Goal: Transaction & Acquisition: Purchase product/service

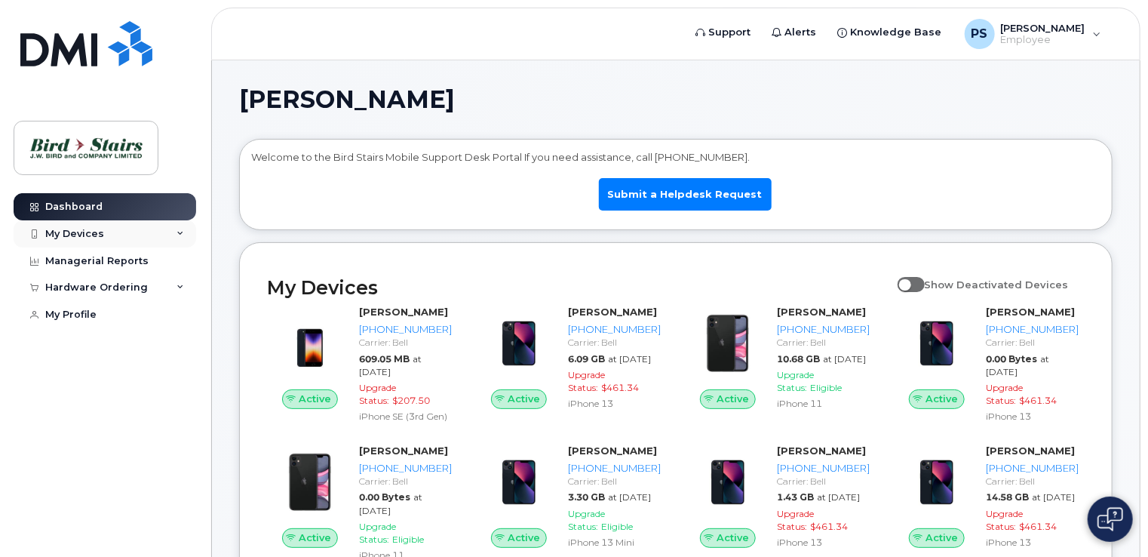
click at [86, 229] on div "My Devices" at bounding box center [74, 234] width 59 height 12
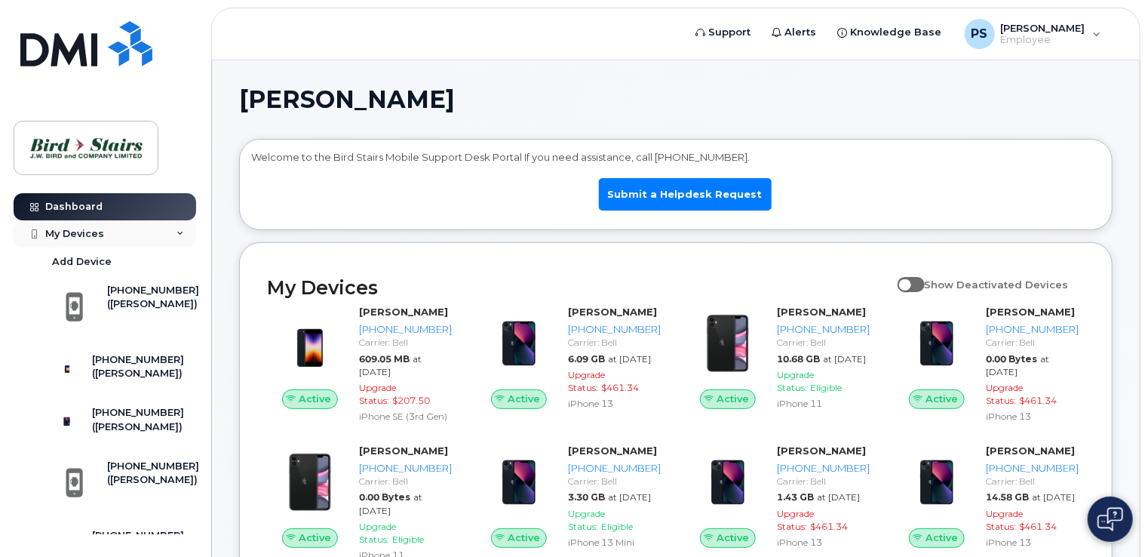
click at [86, 229] on div "My Devices" at bounding box center [74, 234] width 59 height 12
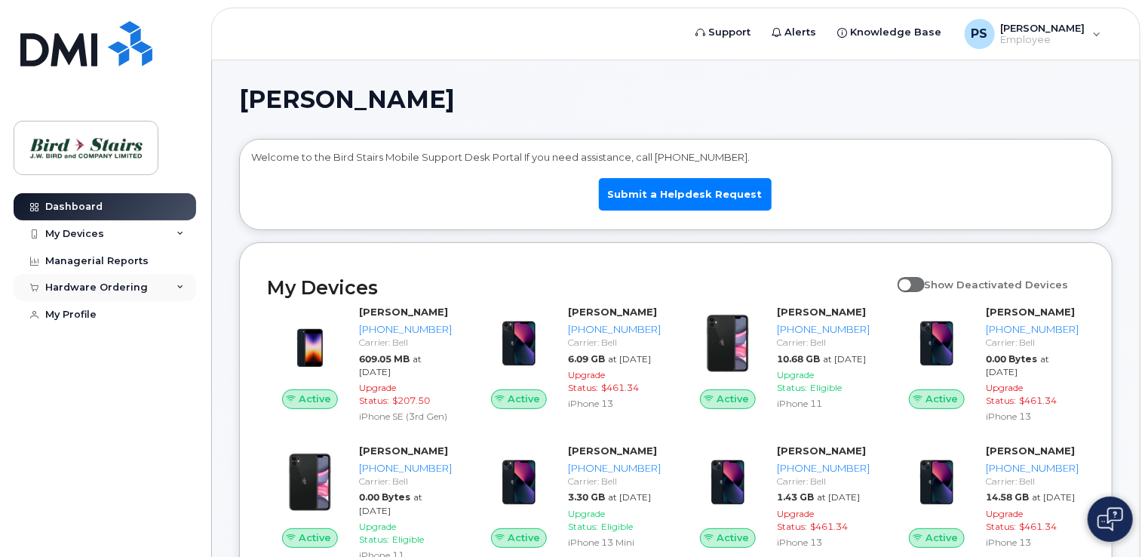
click at [103, 290] on div "Hardware Ordering" at bounding box center [96, 287] width 103 height 12
click at [81, 343] on div "New Order" at bounding box center [80, 344] width 57 height 14
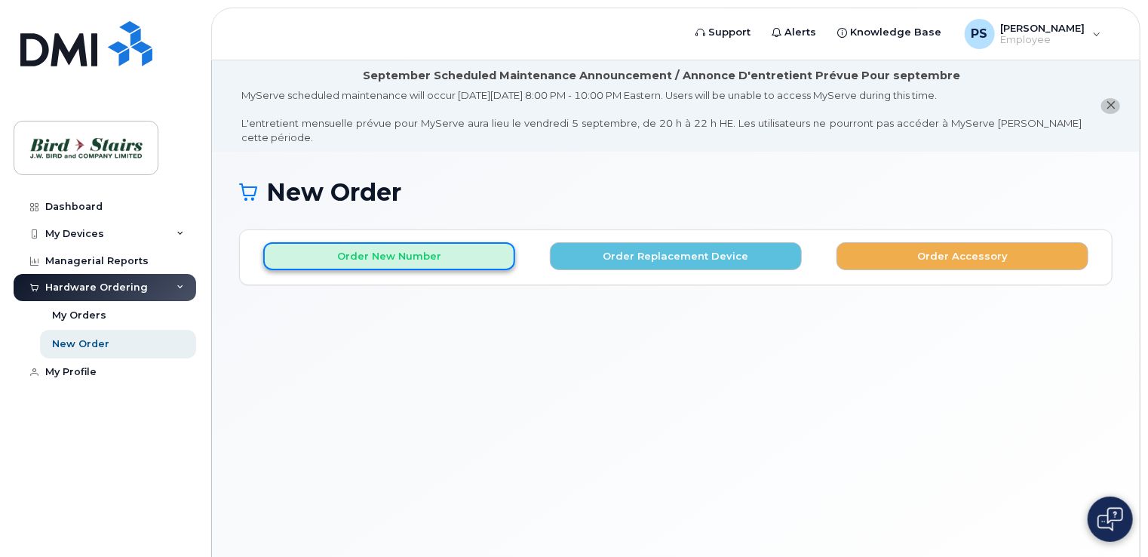
click at [393, 242] on button "Order New Number" at bounding box center [389, 256] width 252 height 28
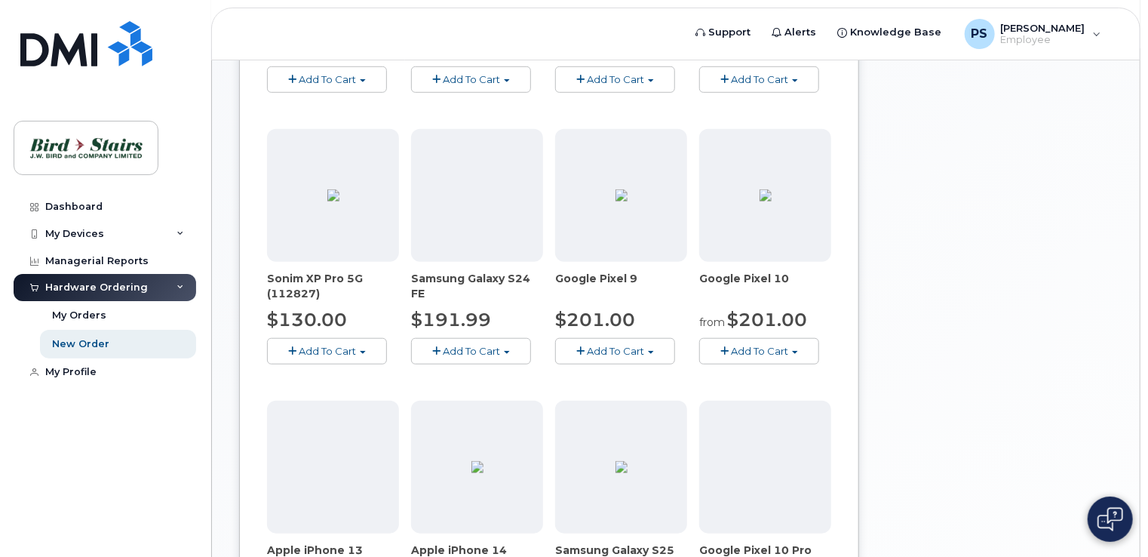
scroll to position [453, 0]
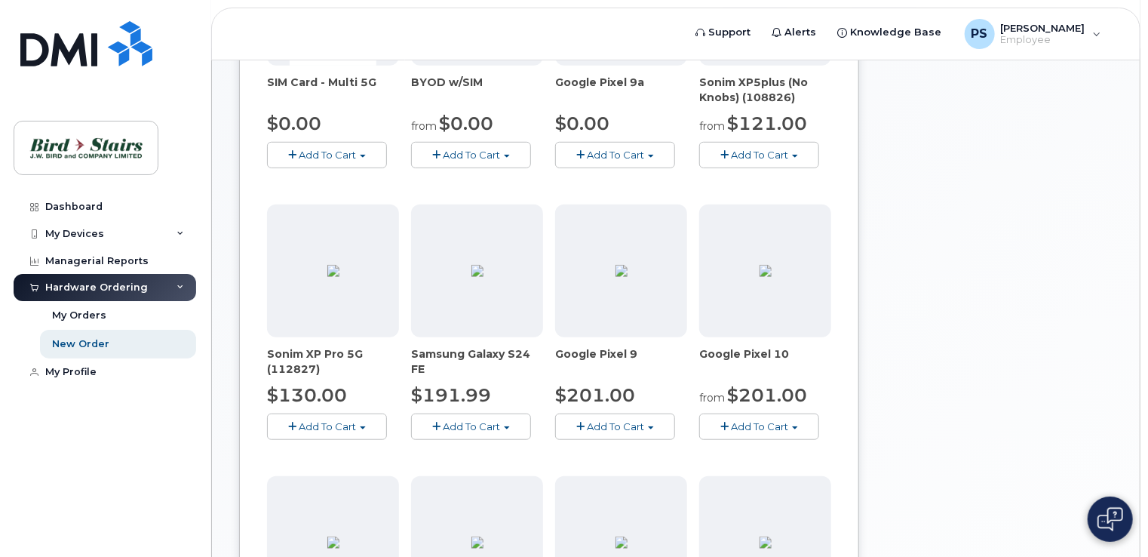
click at [474, 420] on span "Add To Cart" at bounding box center [471, 426] width 57 height 12
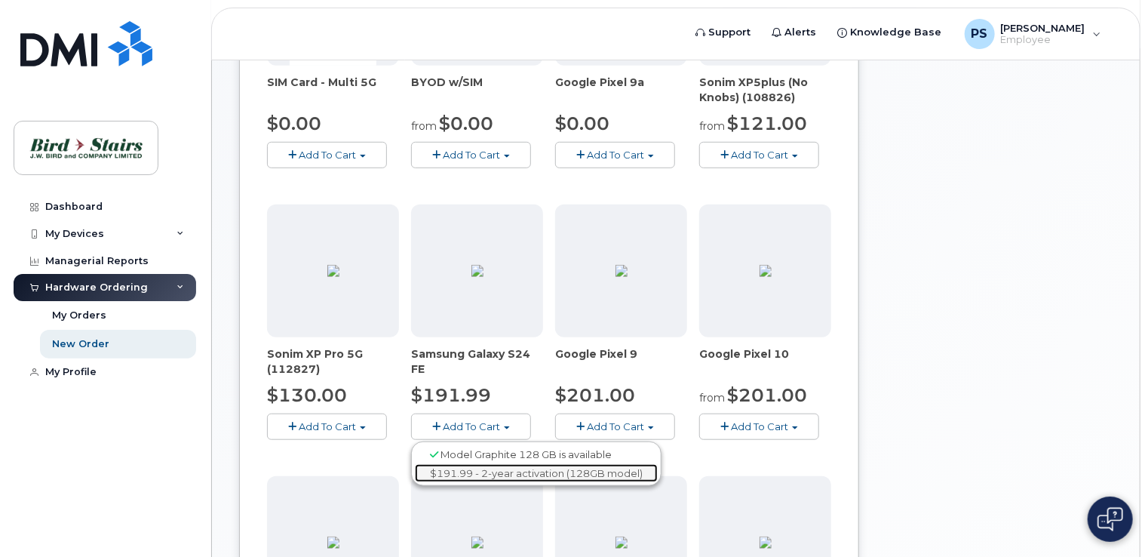
click at [478, 464] on link "$191.99 - 2-year activation (128GB model)" at bounding box center [536, 473] width 243 height 19
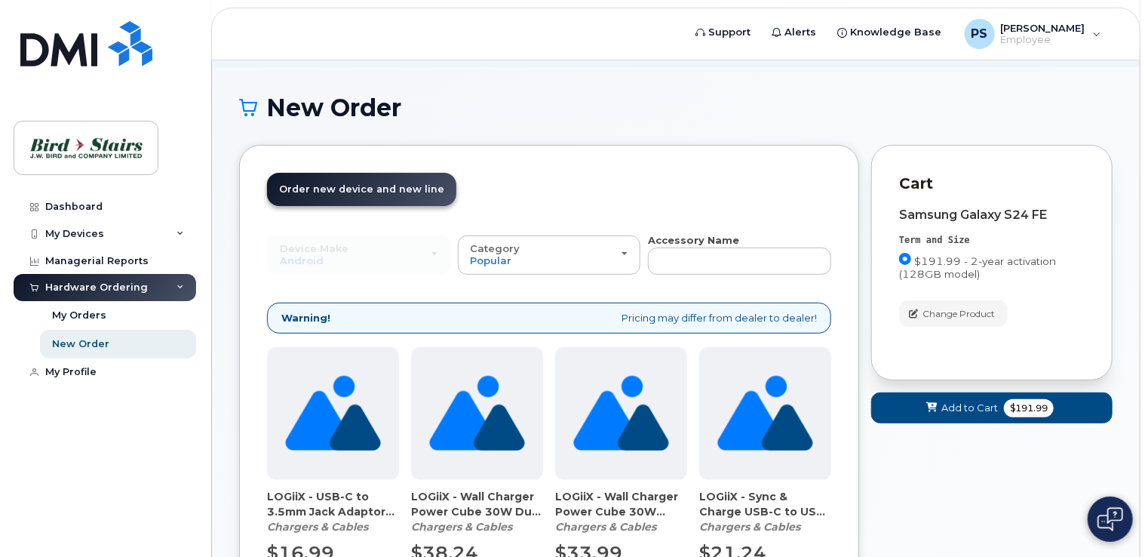
scroll to position [214, 0]
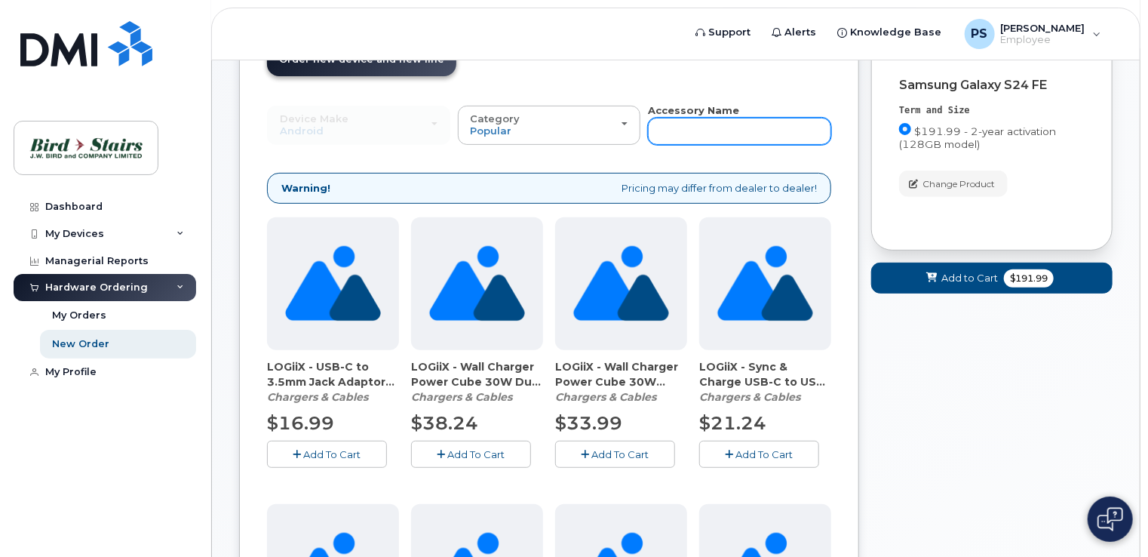
click at [690, 118] on input "text" at bounding box center [739, 131] width 183 height 27
type input "case"
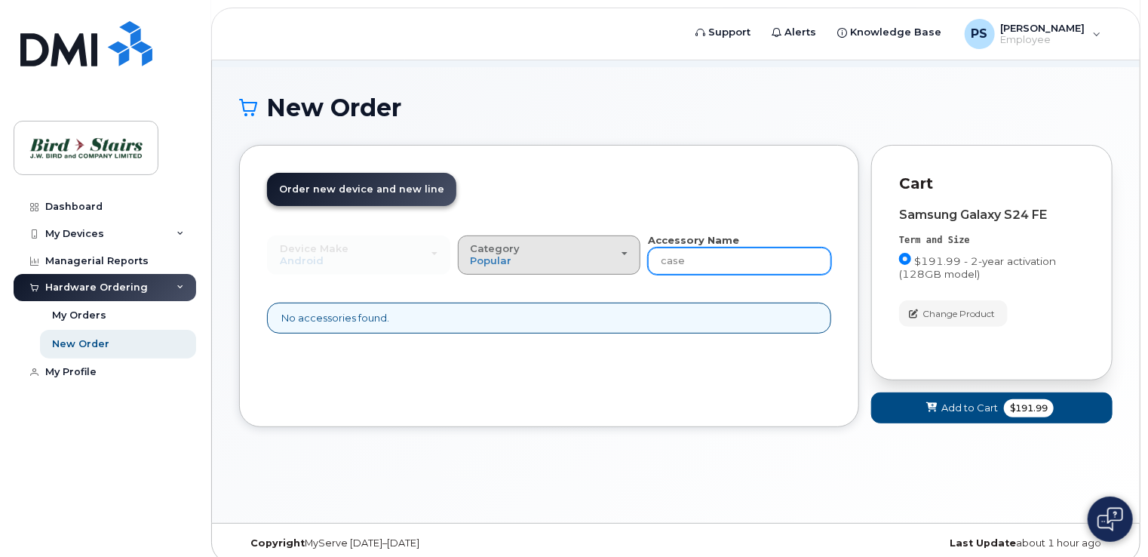
drag, startPoint x: 689, startPoint y: 249, endPoint x: 601, endPoint y: 249, distance: 88.3
click at [601, 249] on div "Device Make All Android Cell Phone iPhone Modem Tablet All Android Cell Phone i…" at bounding box center [549, 254] width 564 height 42
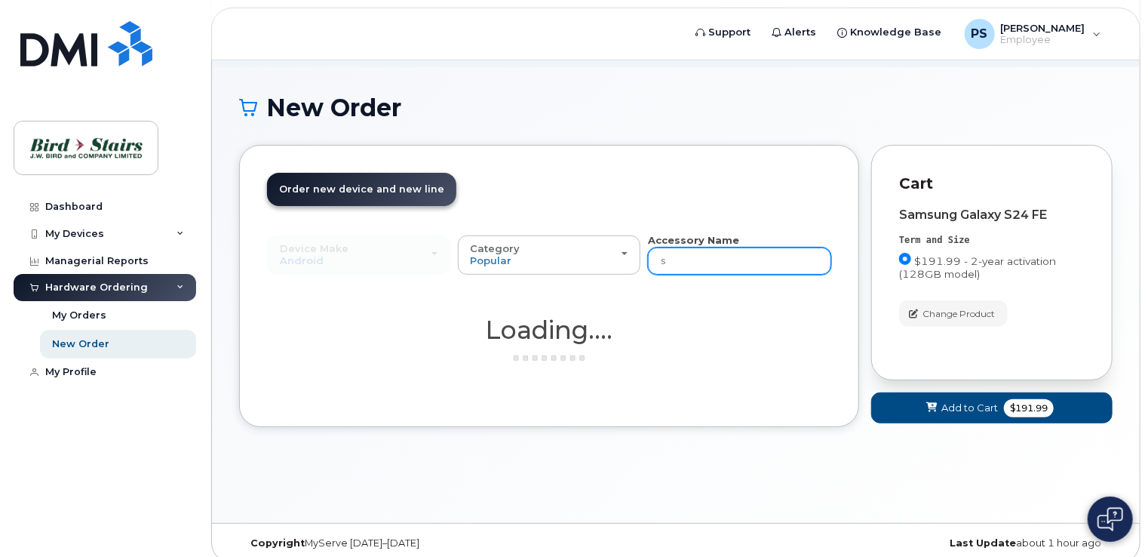
type input "screen"
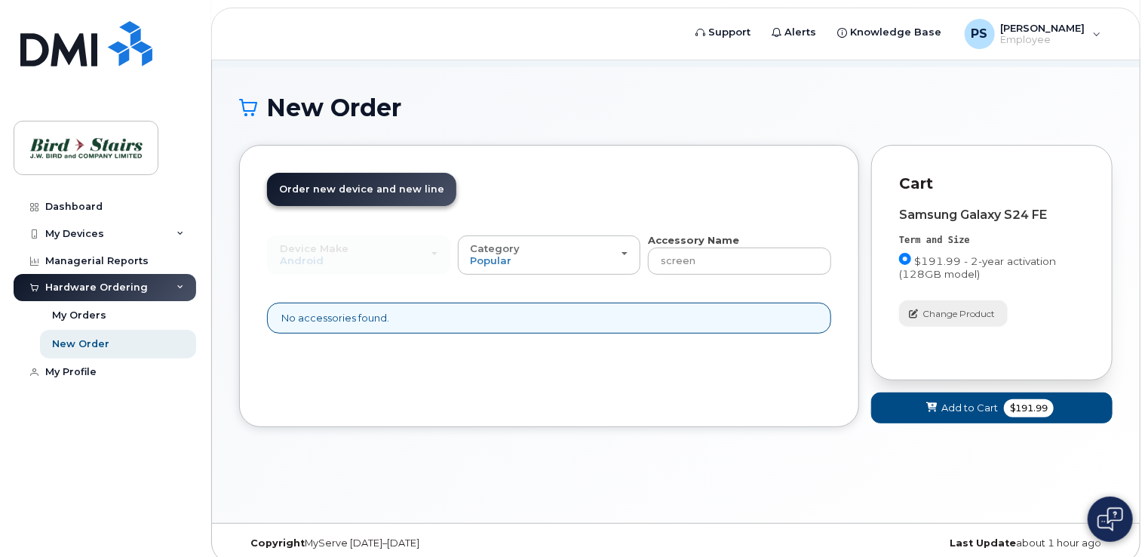
click at [952, 307] on span "Change Product" at bounding box center [959, 314] width 72 height 14
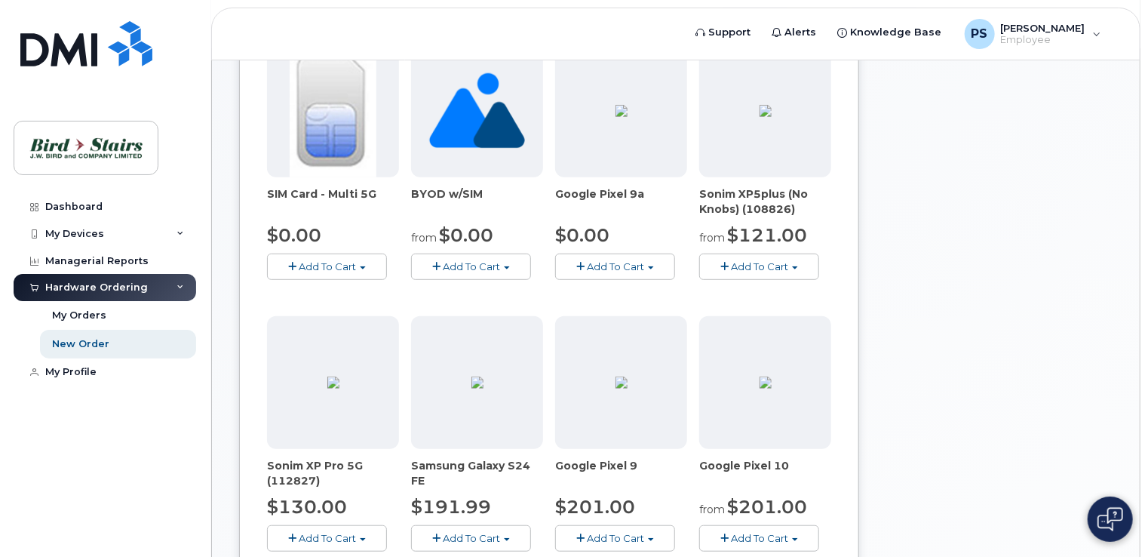
scroll to position [386, 0]
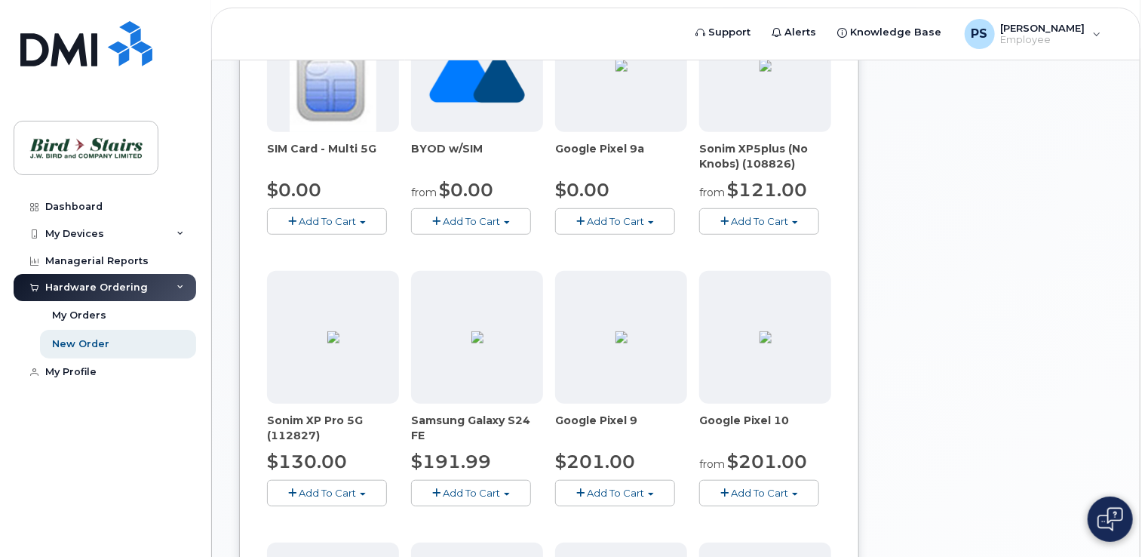
click at [746, 487] on span "Add To Cart" at bounding box center [759, 493] width 57 height 12
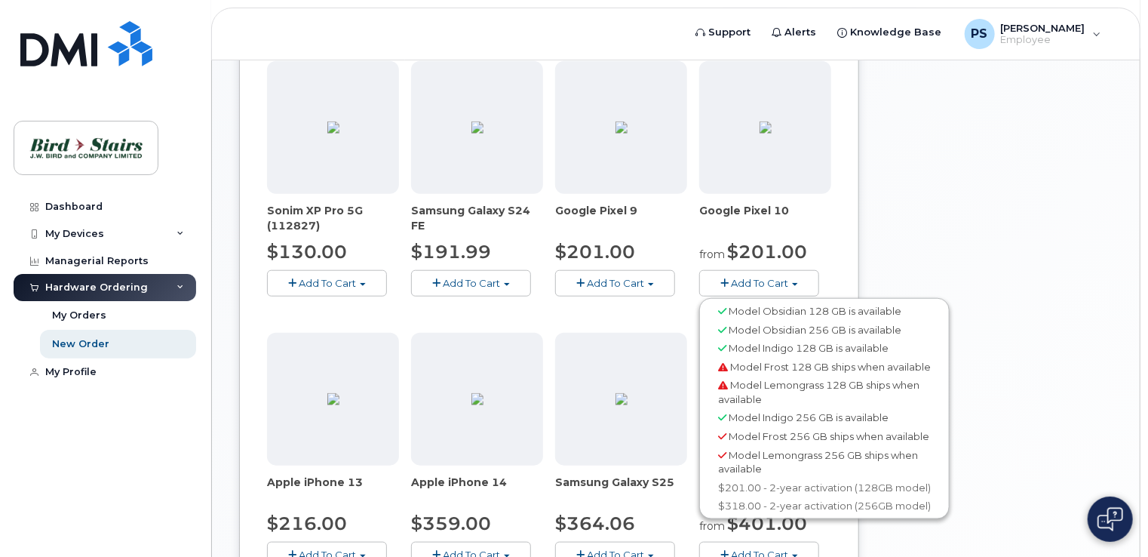
scroll to position [613, 0]
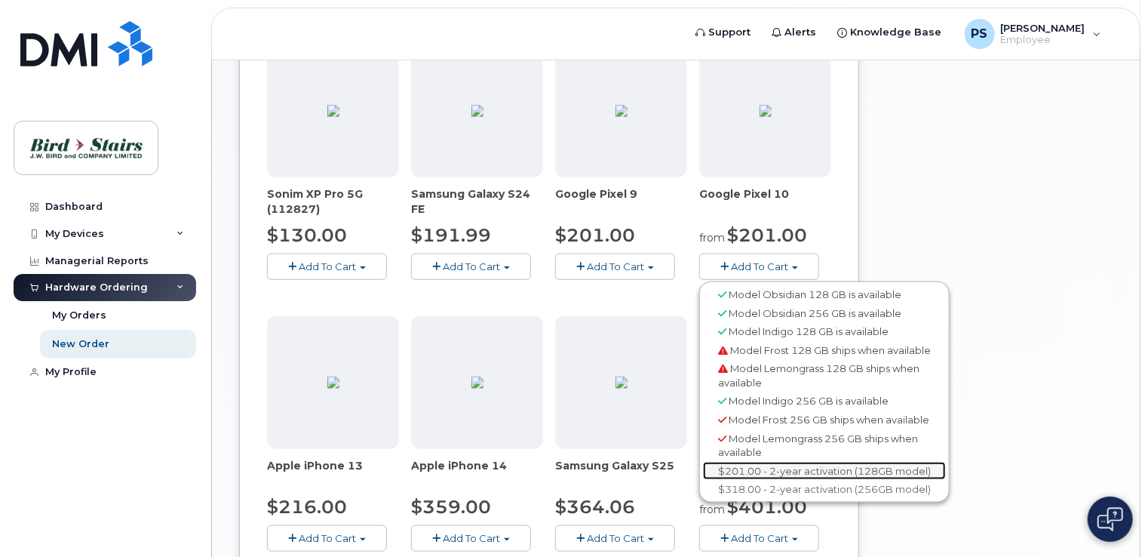
click at [813, 481] on link "$201.00 - 2-year activation (128GB model)" at bounding box center [824, 471] width 243 height 19
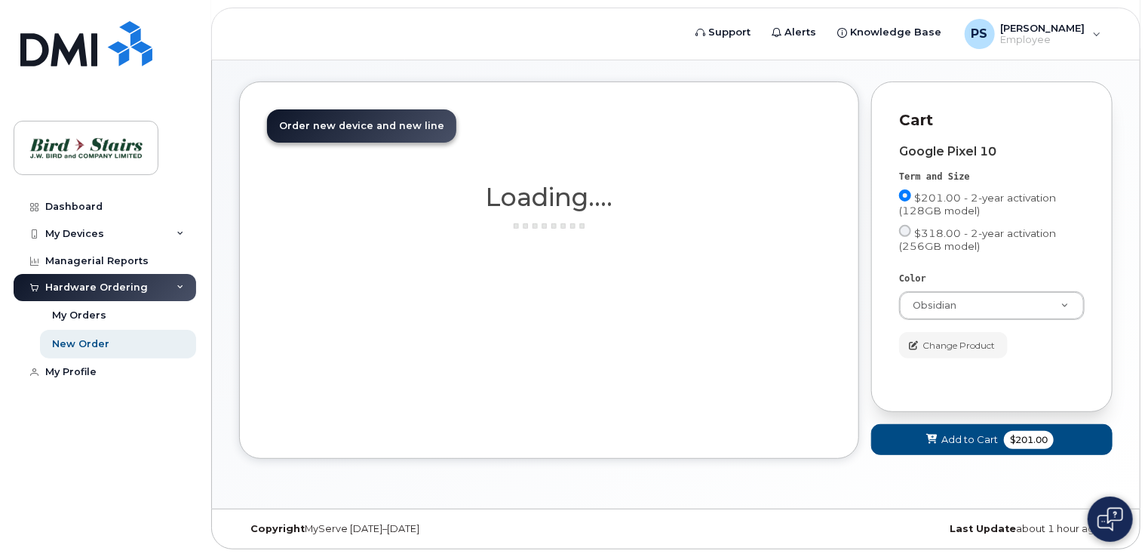
scroll to position [132, 0]
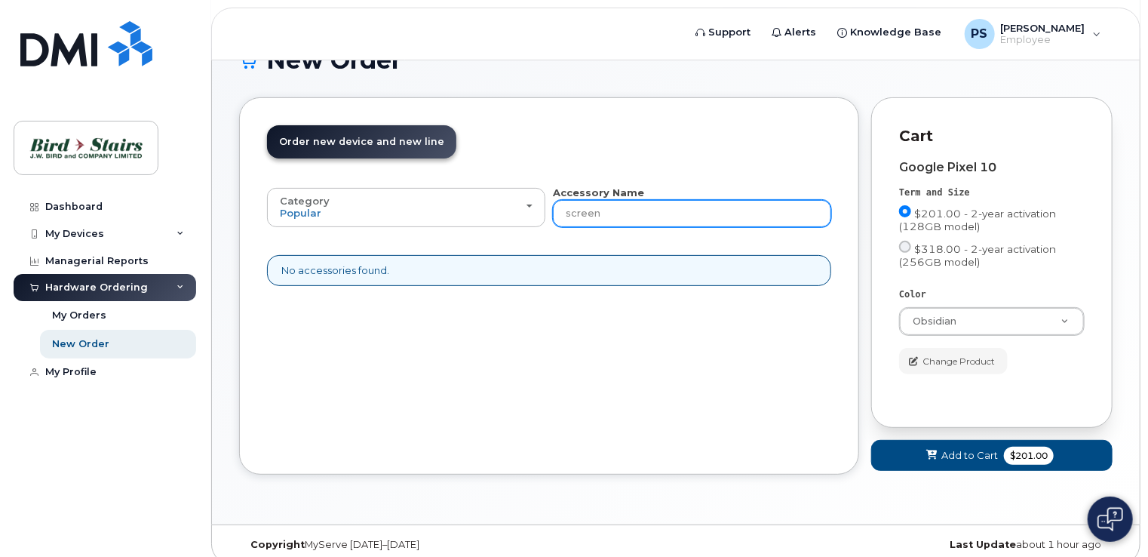
click at [622, 200] on input "screen" at bounding box center [692, 213] width 278 height 27
click at [930, 355] on span "Change Product" at bounding box center [959, 362] width 72 height 14
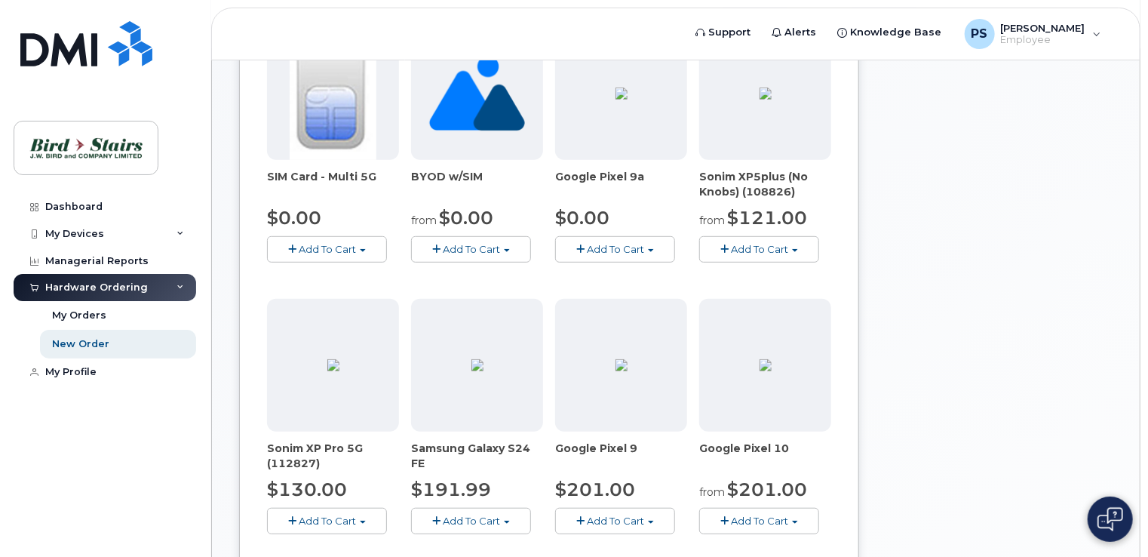
scroll to position [434, 0]
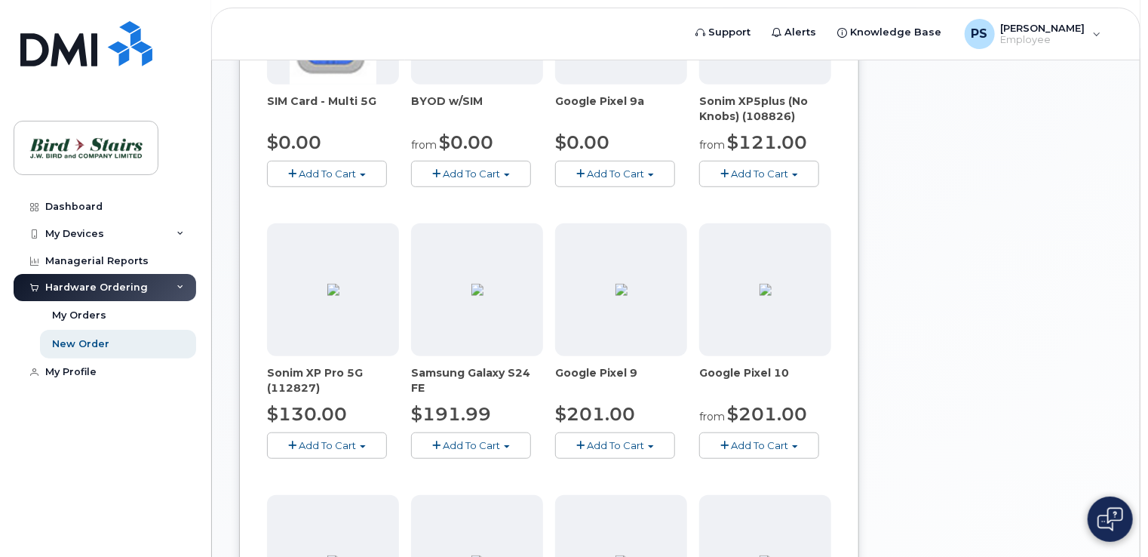
click at [610, 439] on span "Add To Cart" at bounding box center [615, 445] width 57 height 12
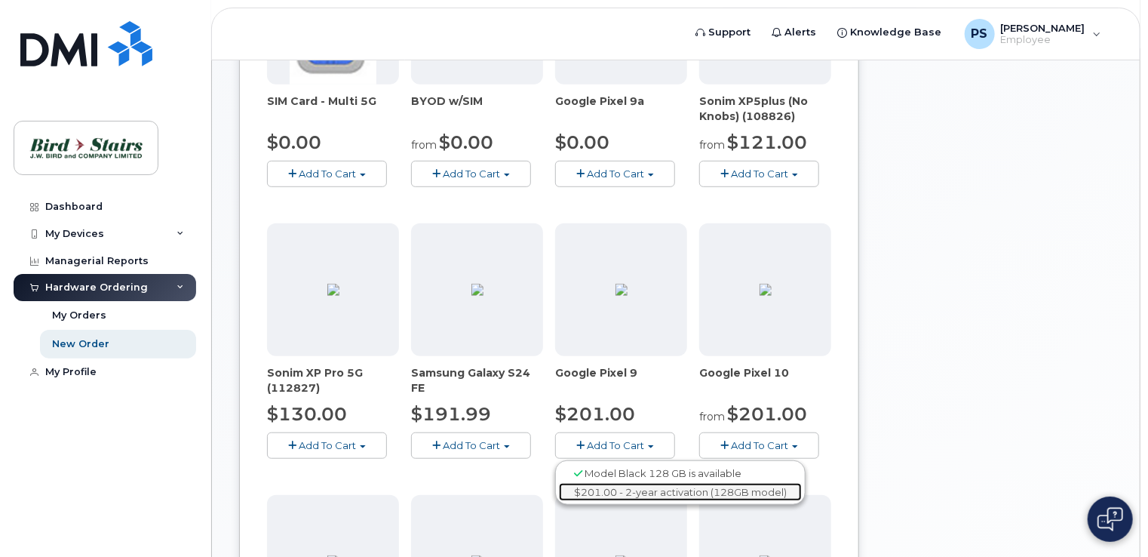
click at [641, 483] on link "$201.00 - 2-year activation (128GB model)" at bounding box center [680, 492] width 243 height 19
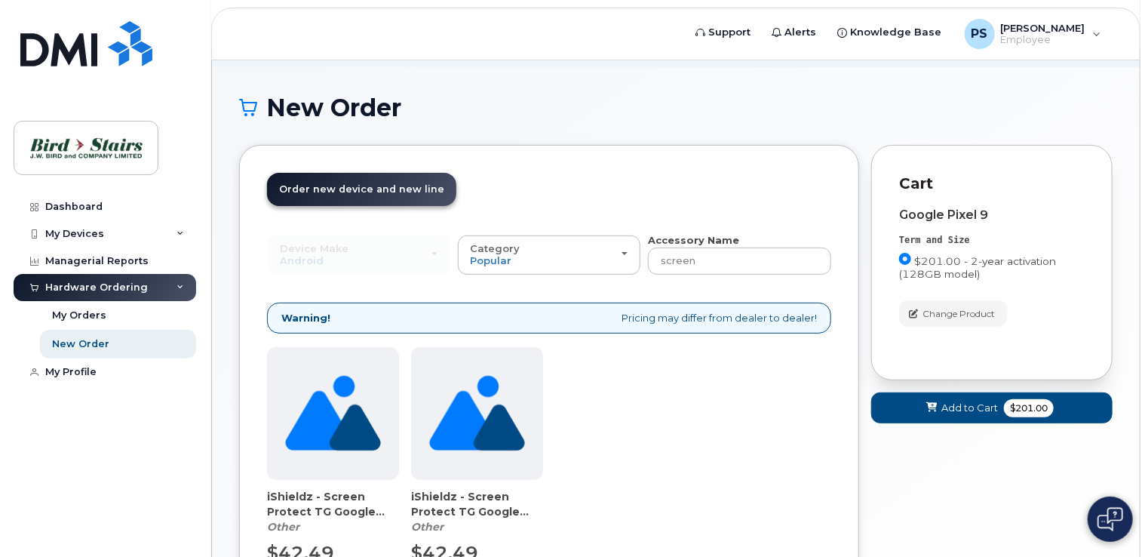
scroll to position [260, 0]
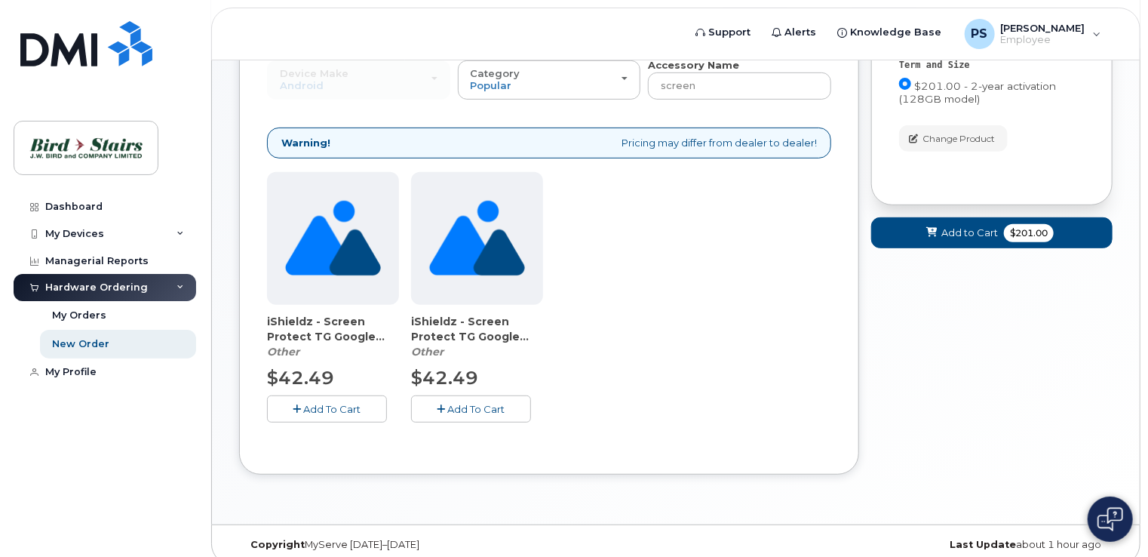
click at [314, 403] on span "Add To Cart" at bounding box center [332, 409] width 57 height 12
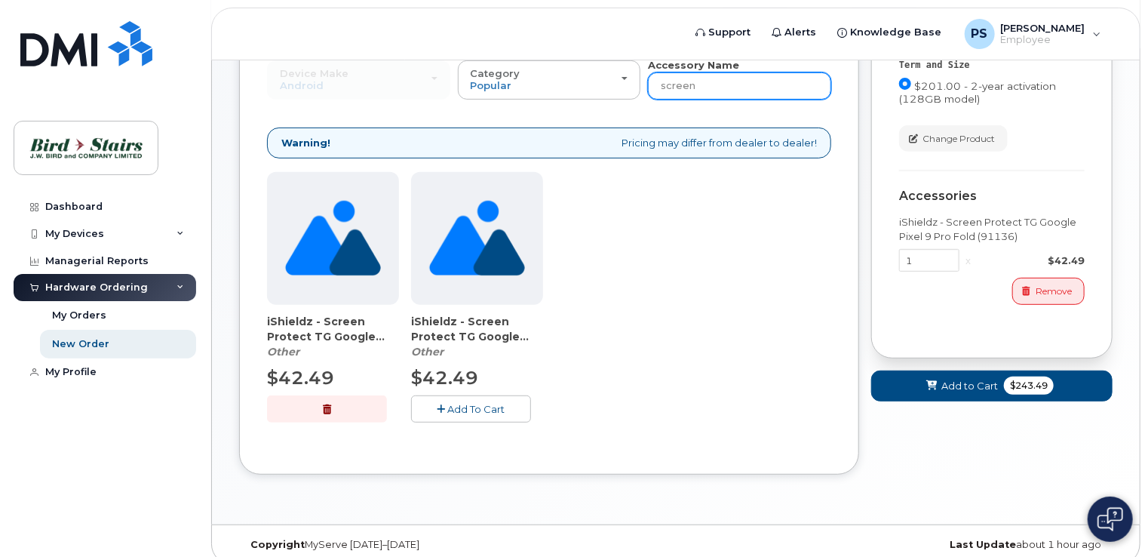
drag, startPoint x: 706, startPoint y: 78, endPoint x: 646, endPoint y: 77, distance: 59.6
click at [646, 77] on div "Device Make All Android Cell Phone iPhone Modem Tablet All Android Cell Phone i…" at bounding box center [549, 79] width 564 height 42
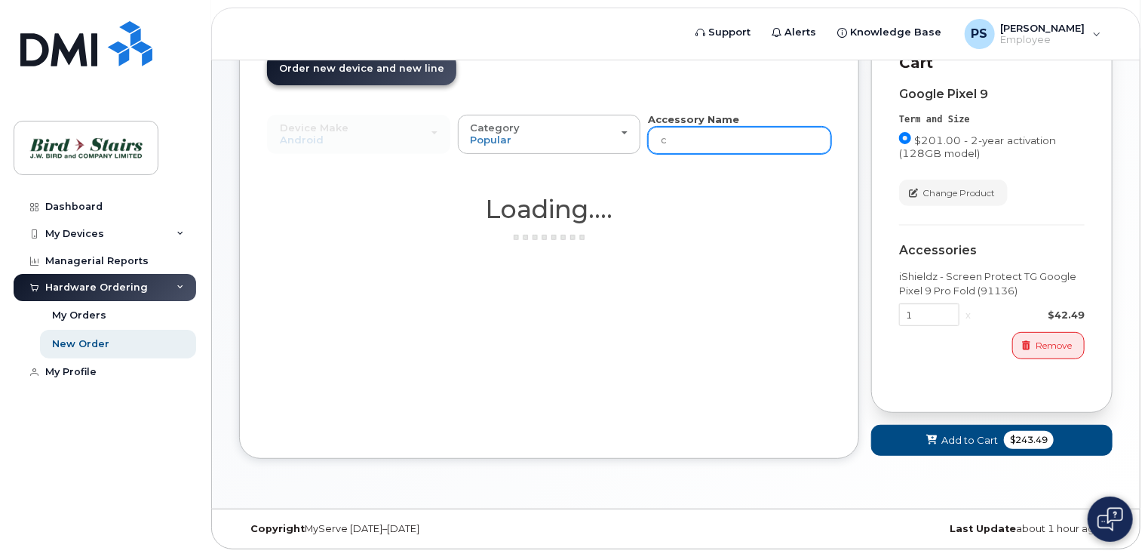
scroll to position [189, 0]
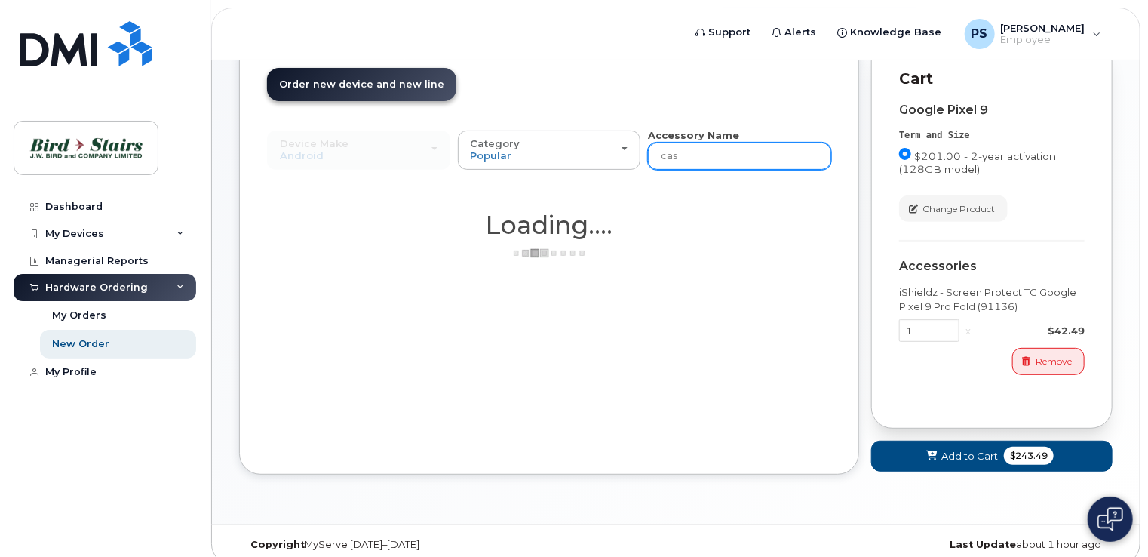
type input "case"
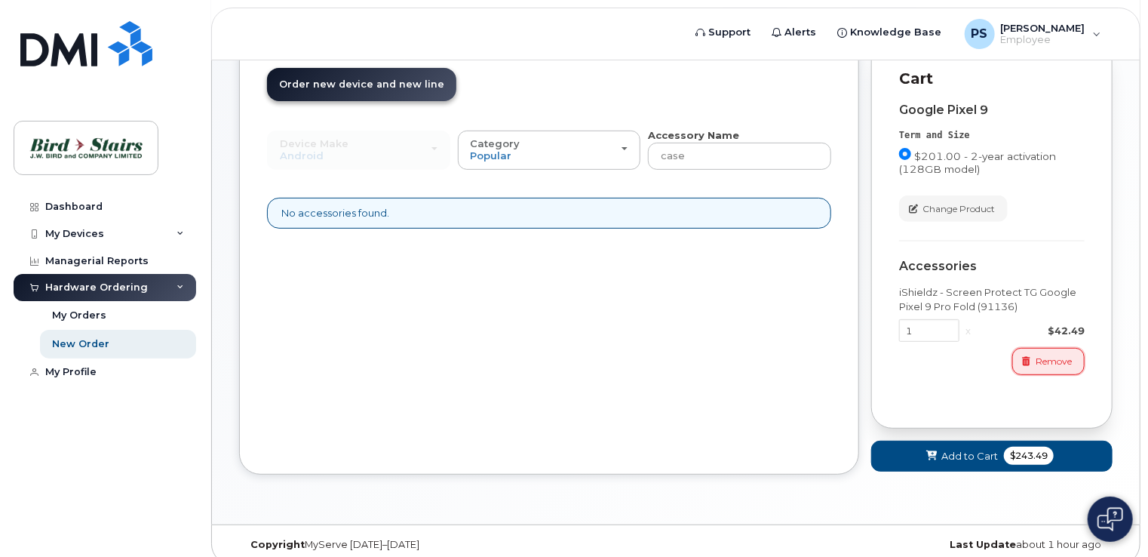
click at [1028, 357] on icon "button" at bounding box center [1027, 361] width 8 height 9
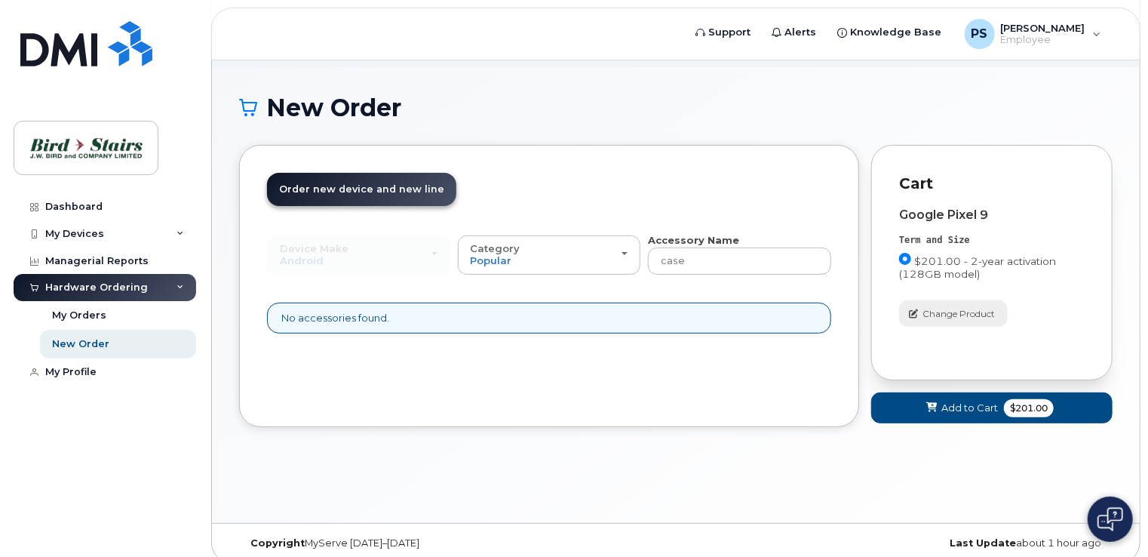
click at [951, 307] on span "Change Product" at bounding box center [959, 314] width 72 height 14
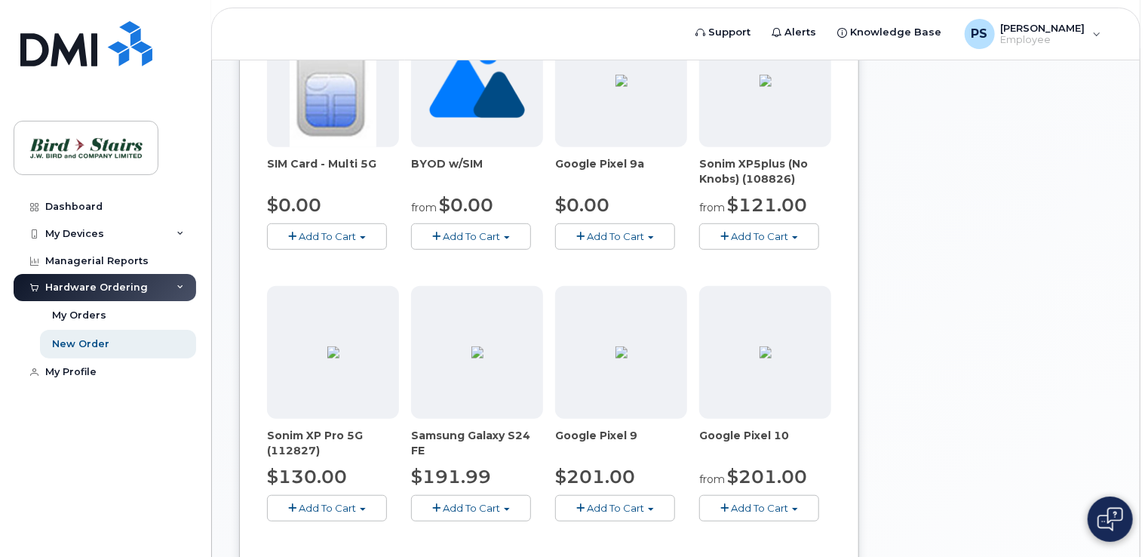
scroll to position [462, 0]
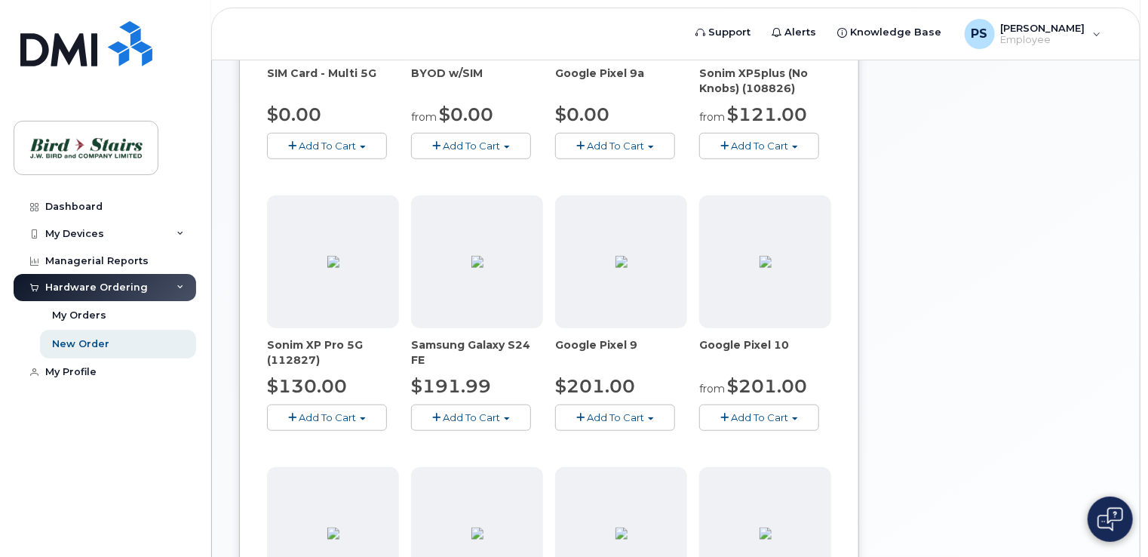
click at [464, 411] on span "Add To Cart" at bounding box center [471, 417] width 57 height 12
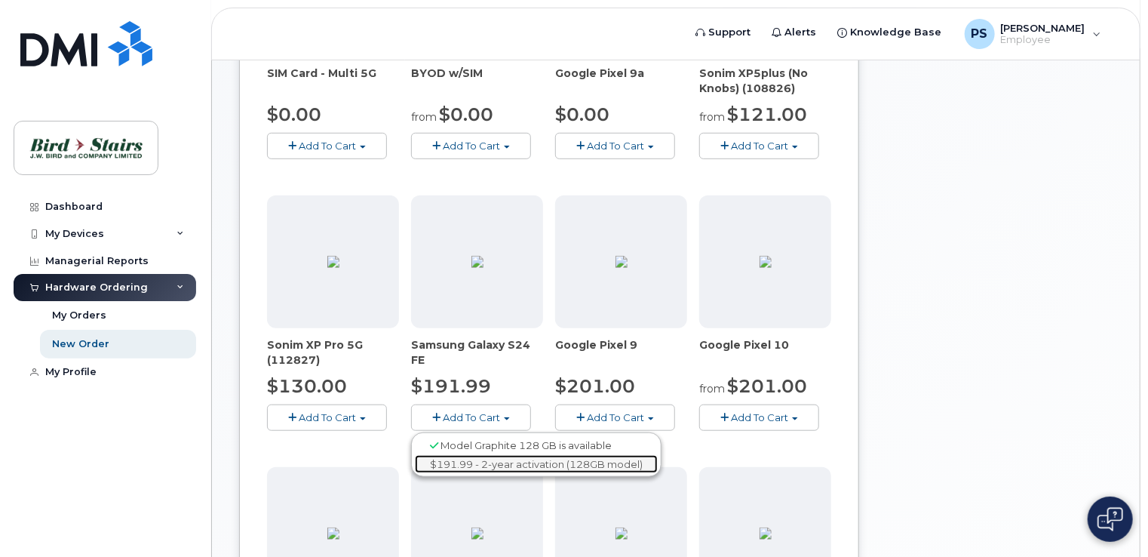
click at [467, 455] on link "$191.99 - 2-year activation (128GB model)" at bounding box center [536, 464] width 243 height 19
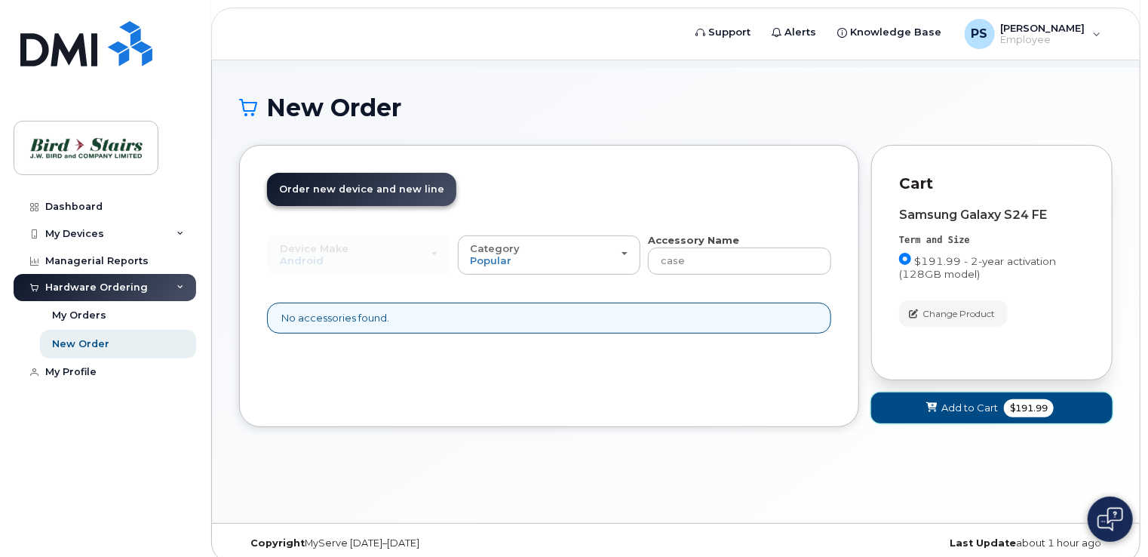
click at [967, 401] on span "Add to Cart" at bounding box center [970, 408] width 57 height 14
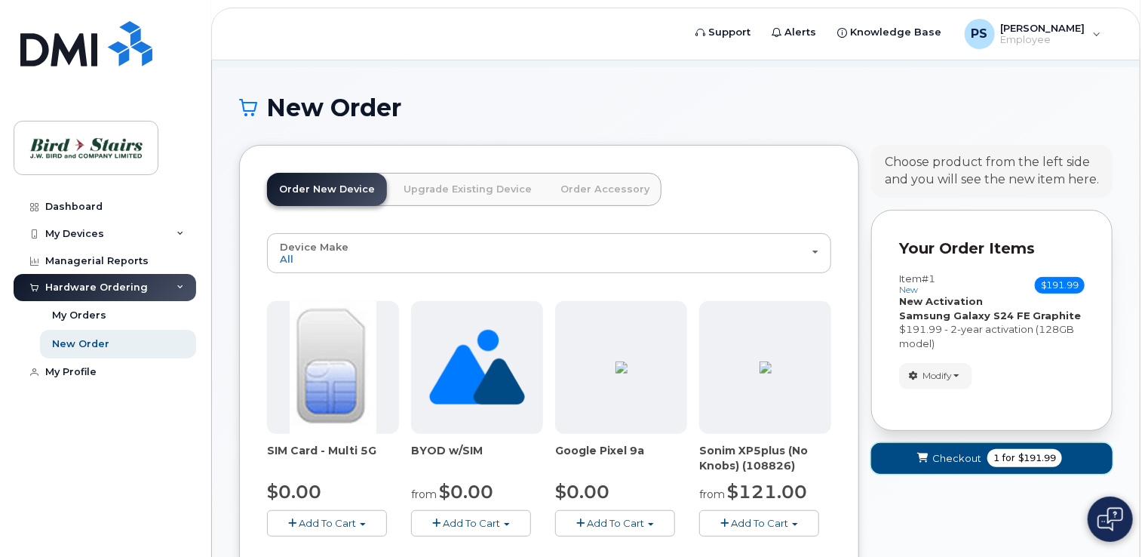
click at [949, 451] on span "Checkout" at bounding box center [957, 458] width 49 height 14
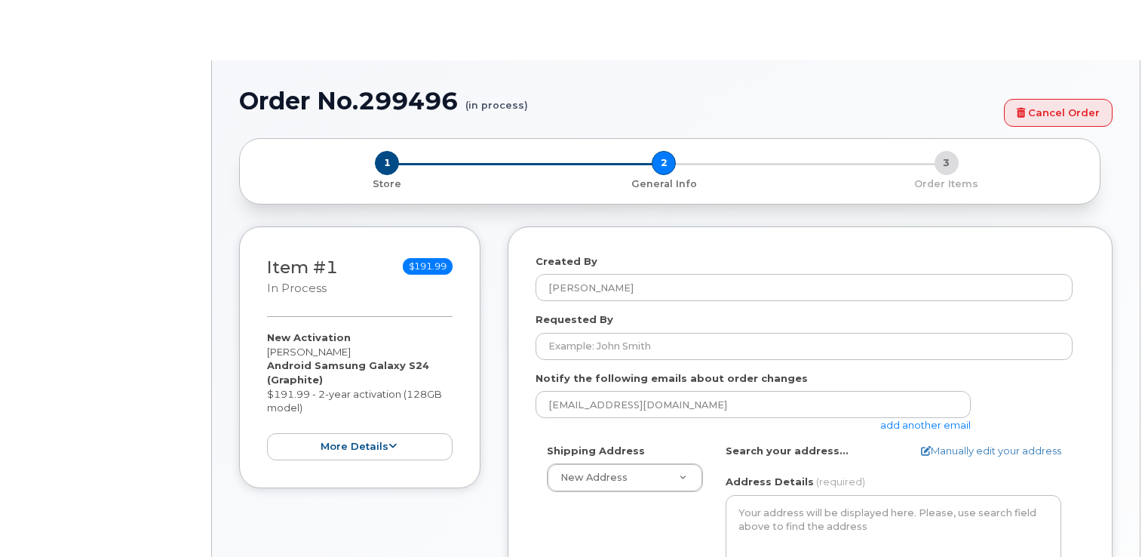
select select
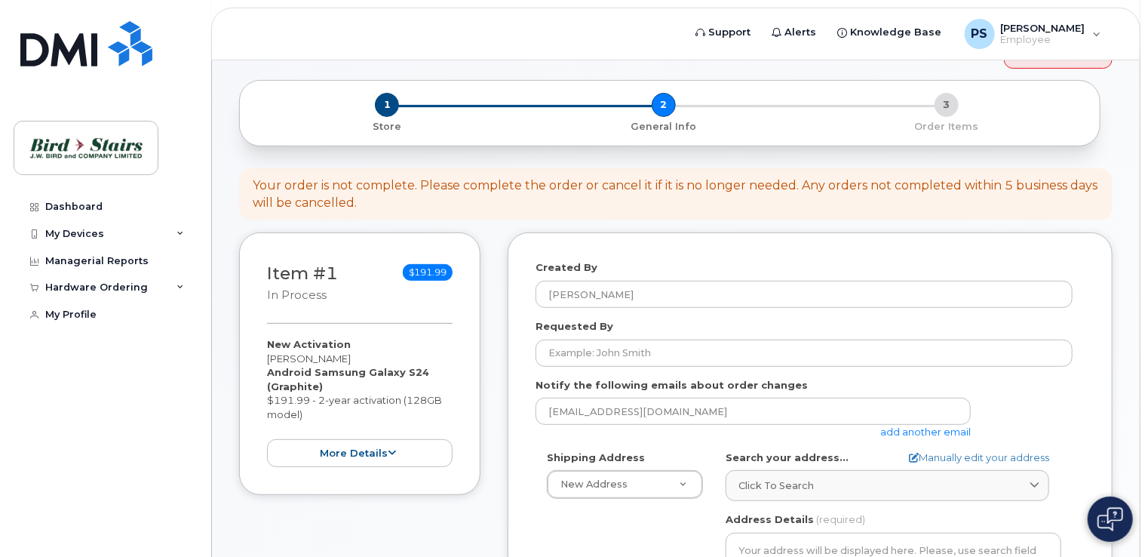
scroll to position [151, 0]
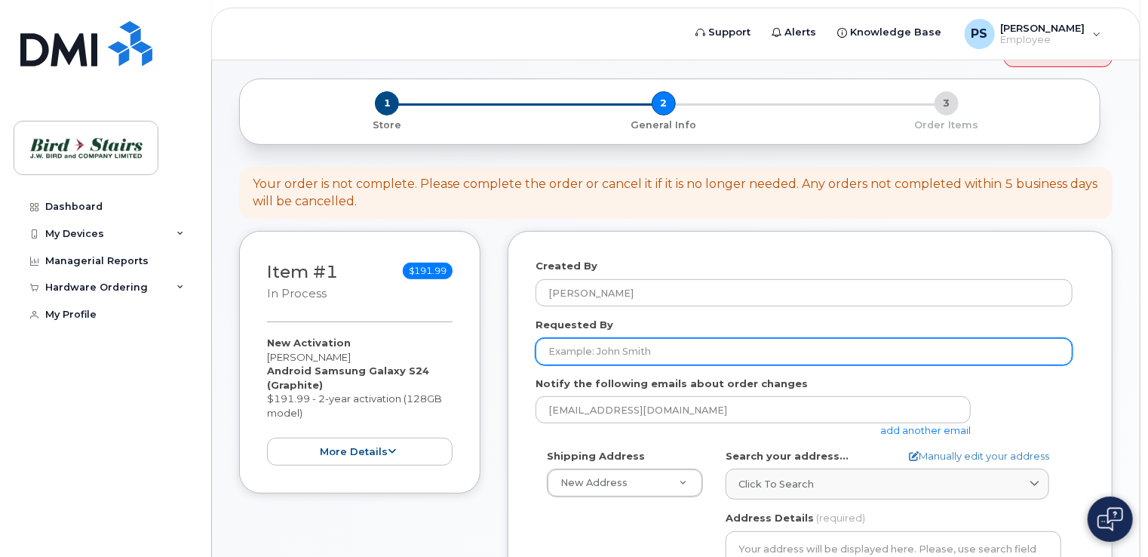
click at [632, 338] on input "Requested By" at bounding box center [804, 351] width 537 height 27
type input "[PERSON_NAME]"
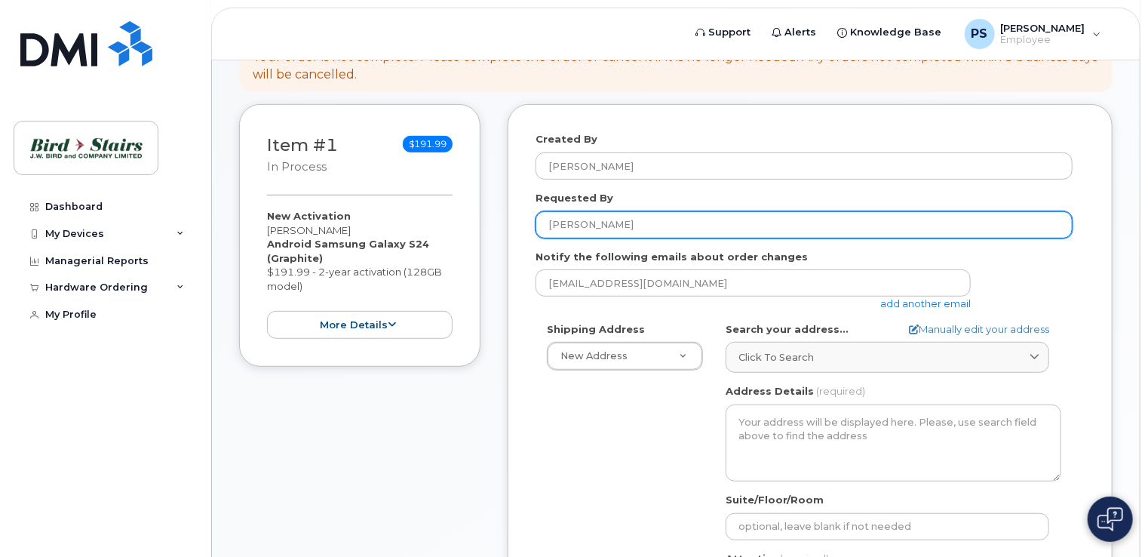
scroll to position [302, 0]
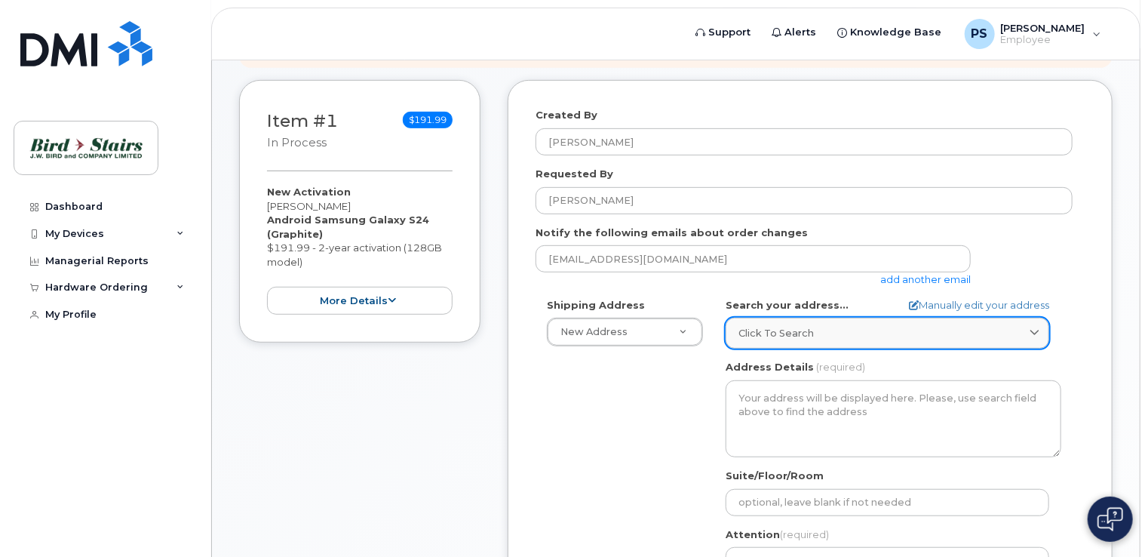
click at [796, 326] on span "Click to search" at bounding box center [776, 333] width 75 height 14
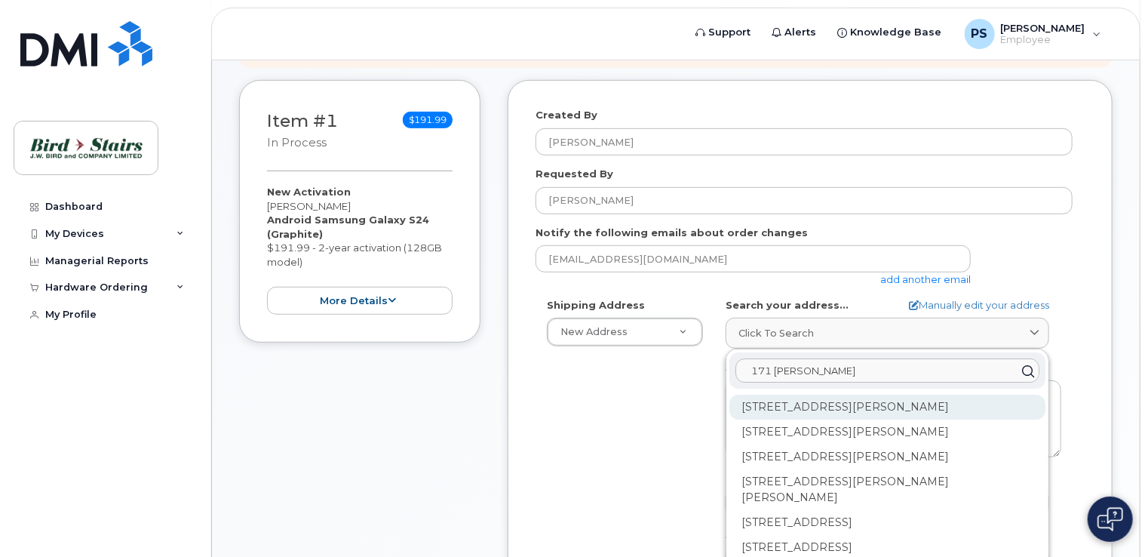
type input "171 john sav"
click at [827, 395] on div "171 John Savage Ave Dartmouth NS B3B 0A8" at bounding box center [888, 407] width 316 height 25
click at [843, 395] on div "1-171 John Savage Ave Dartmouth NS B3B 0A8" at bounding box center [888, 407] width 316 height 25
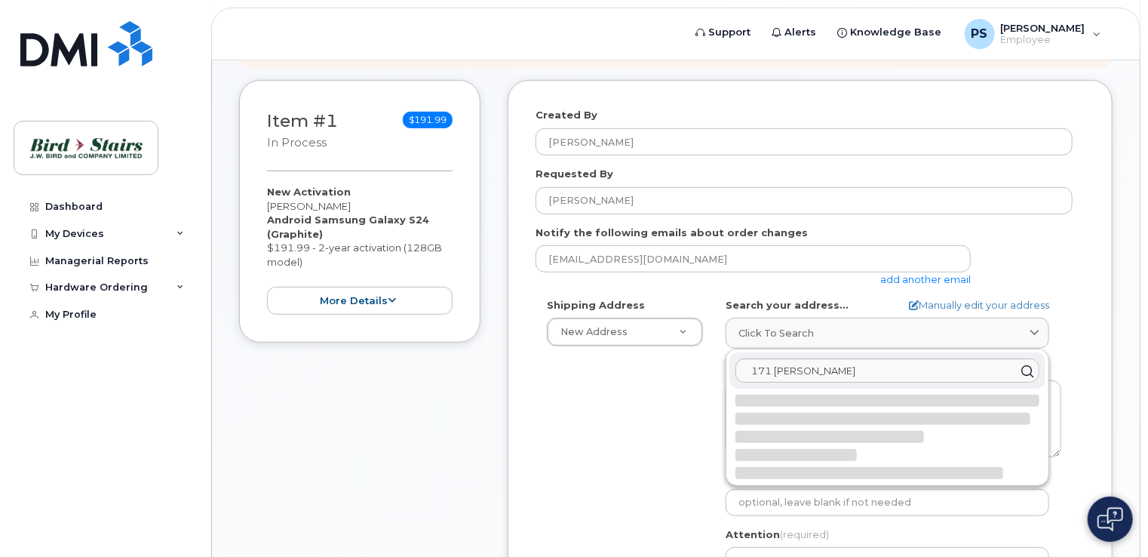
select select
type textarea "1-171 John Savage Ave DARTMOUTH NS B3B 0A8 CANADA"
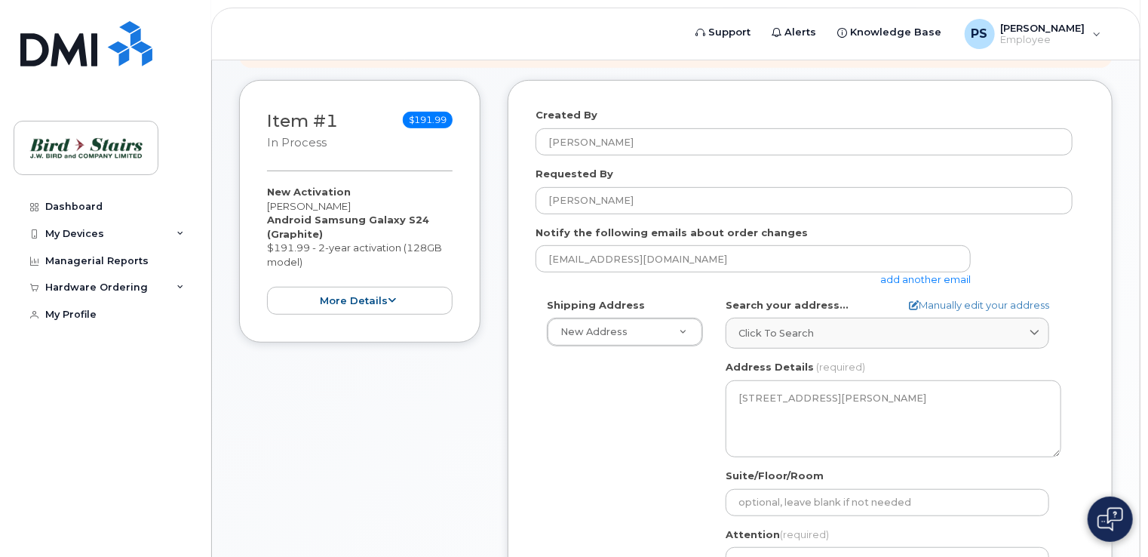
scroll to position [377, 0]
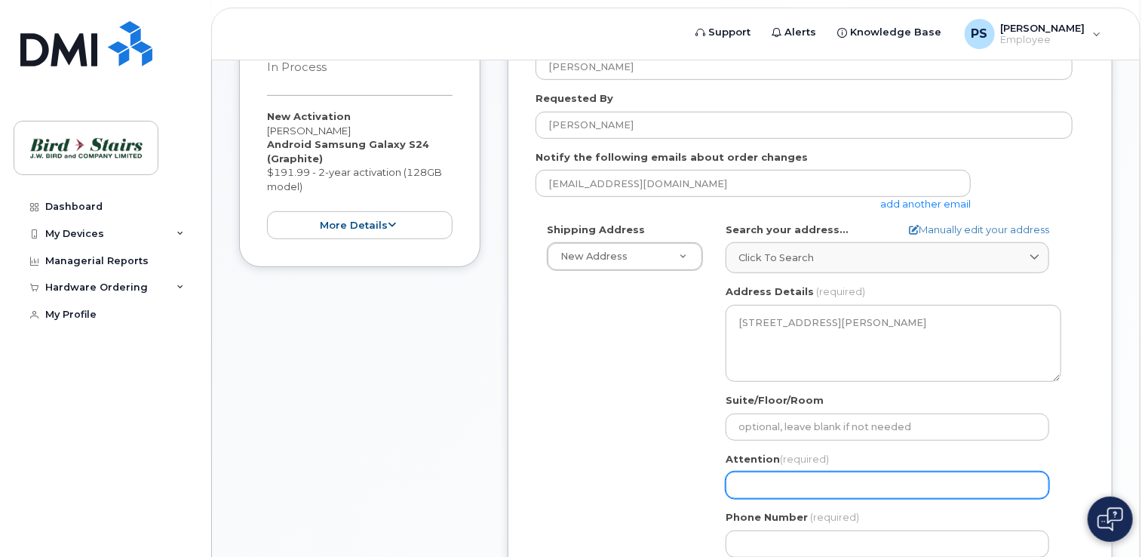
click at [773, 472] on input "Attention (required)" at bounding box center [888, 485] width 324 height 27
type input "[PERSON_NAME]"
select select
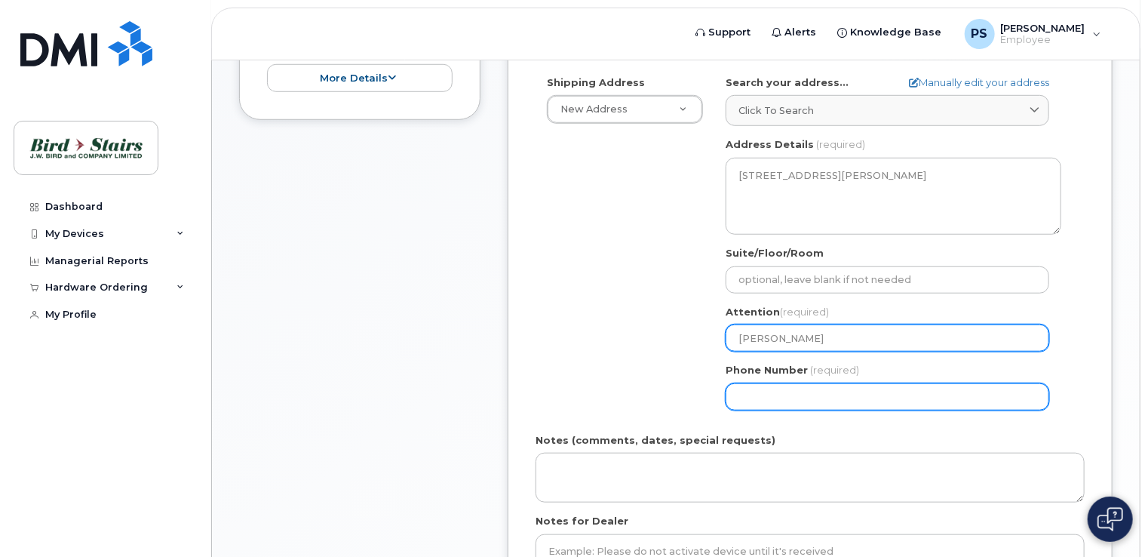
scroll to position [528, 0]
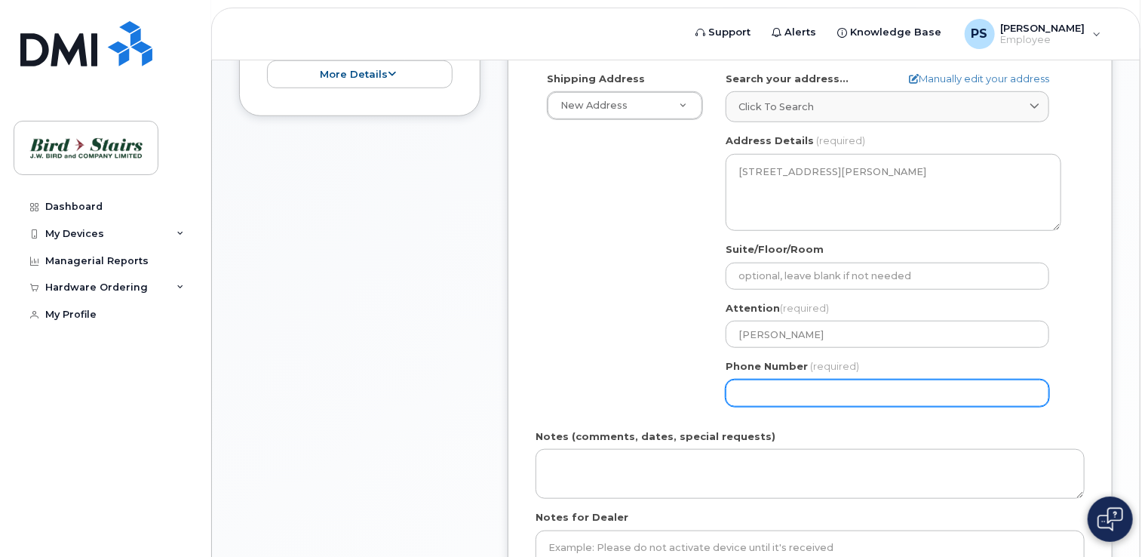
click at [776, 380] on input "Phone Number" at bounding box center [888, 393] width 324 height 27
type input "9022299134"
type input "13 Saturn Drive, Lower Sackville NS B4C2V6"
select select
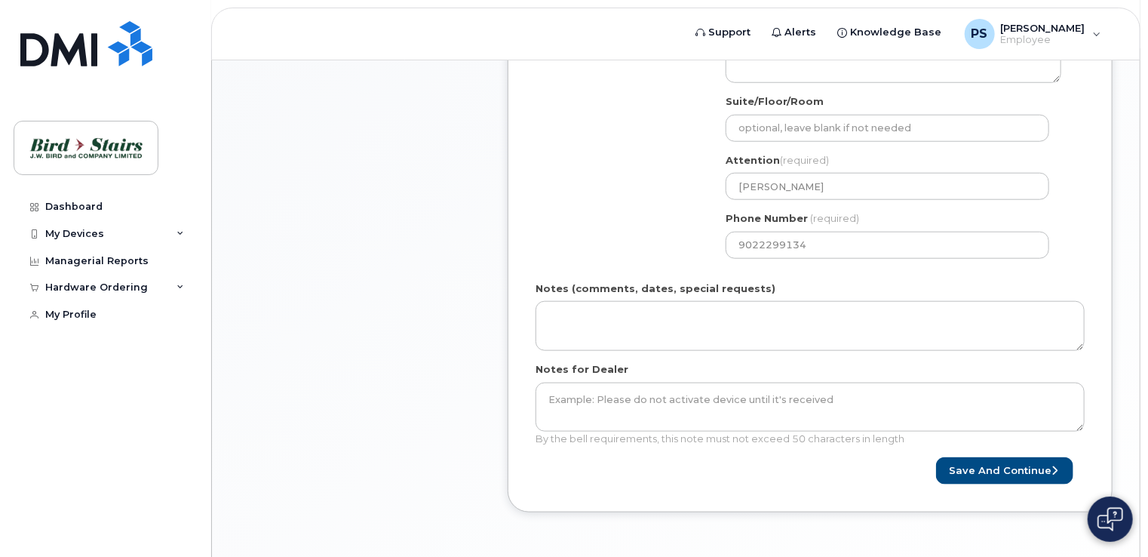
scroll to position [679, 0]
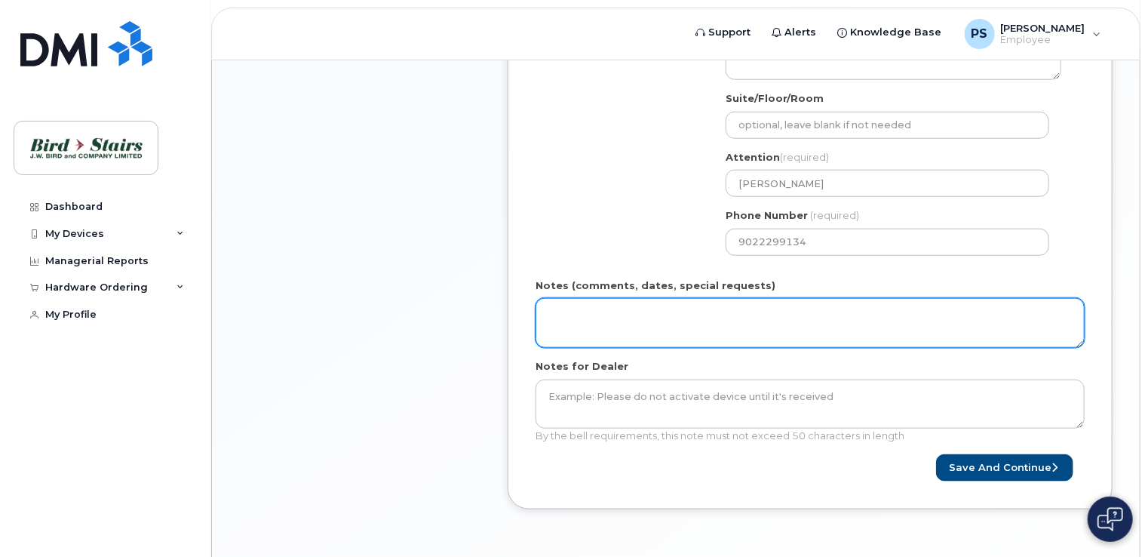
click at [670, 301] on textarea "Notes (comments, dates, special requests)" at bounding box center [810, 323] width 549 height 50
type textarea "PO# 16245"
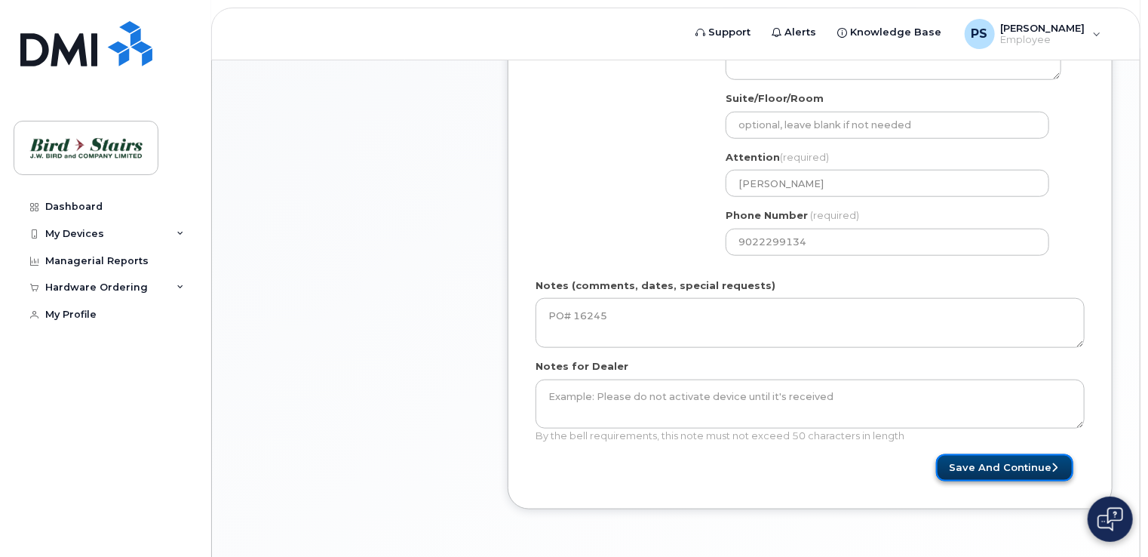
click at [1001, 454] on button "Save and Continue" at bounding box center [1004, 468] width 137 height 28
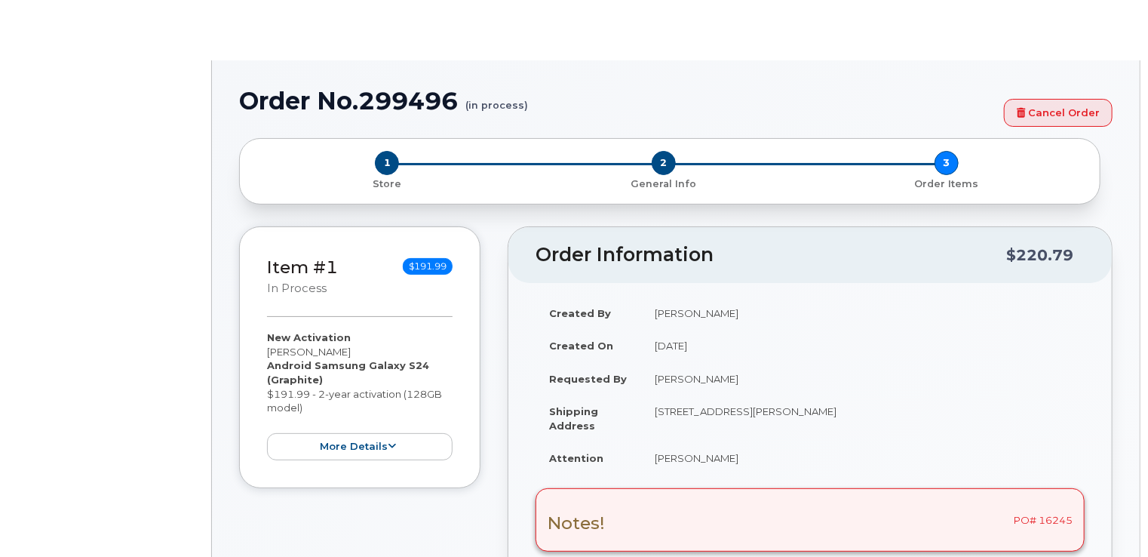
select select "284722"
radio input "true"
type input "1536052"
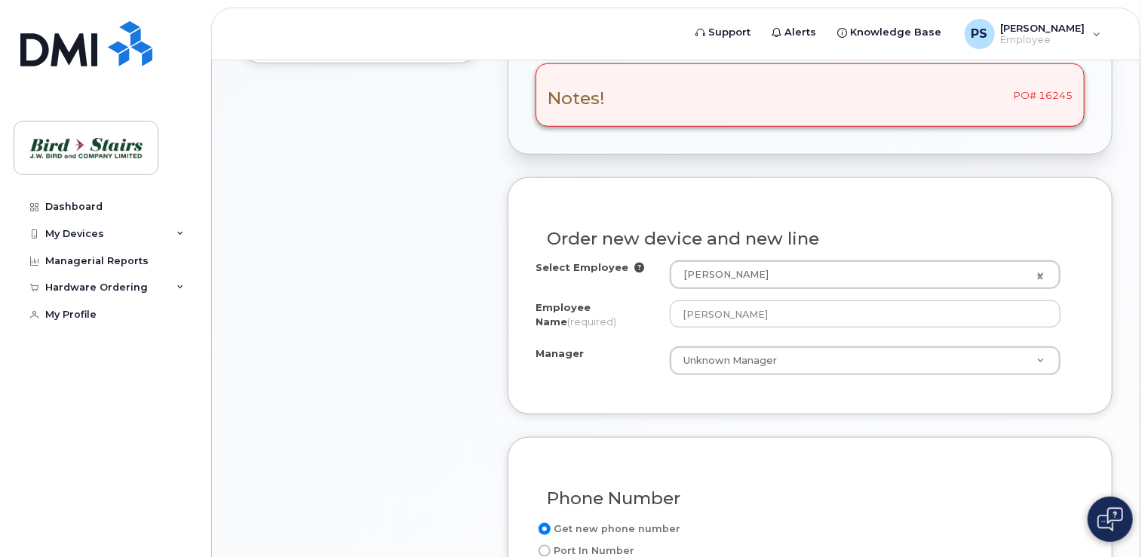
scroll to position [604, 0]
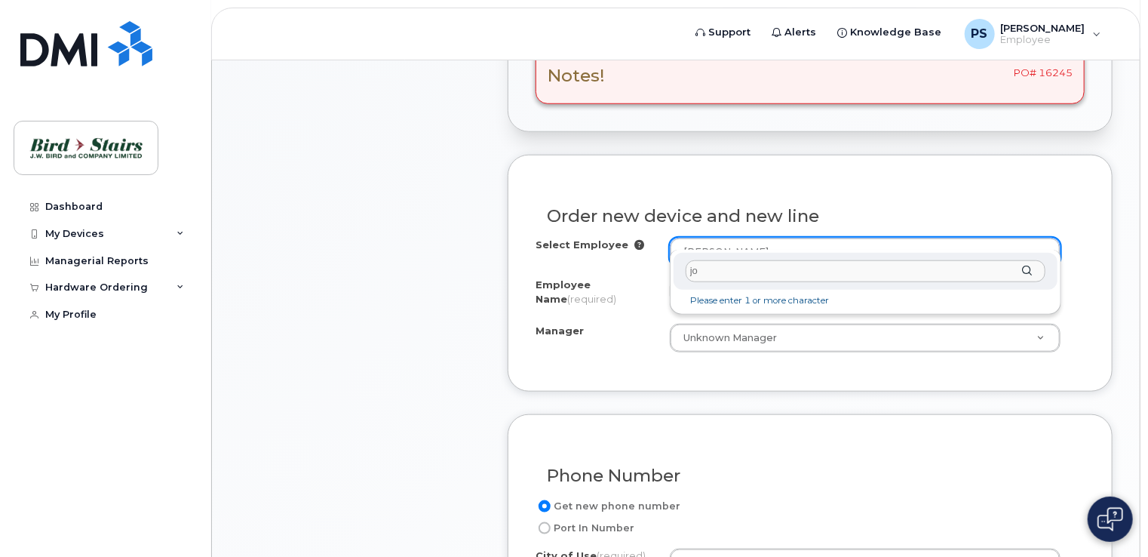
type input "j"
click at [735, 270] on input "j" at bounding box center [866, 271] width 360 height 22
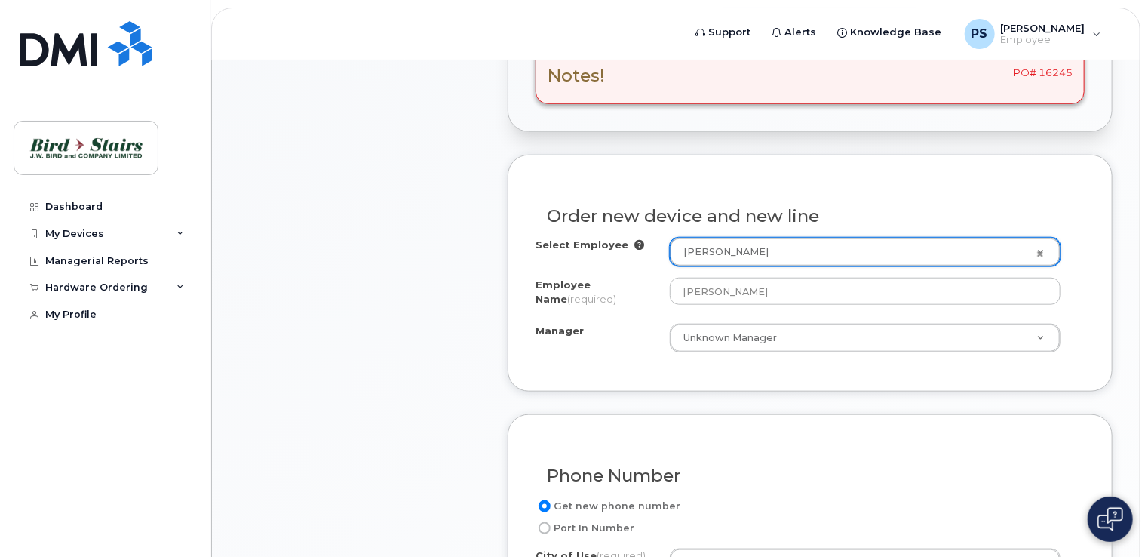
drag, startPoint x: 779, startPoint y: 234, endPoint x: 684, endPoint y: 236, distance: 95.9
click at [1042, 239] on link "[PERSON_NAME]" at bounding box center [865, 251] width 389 height 27
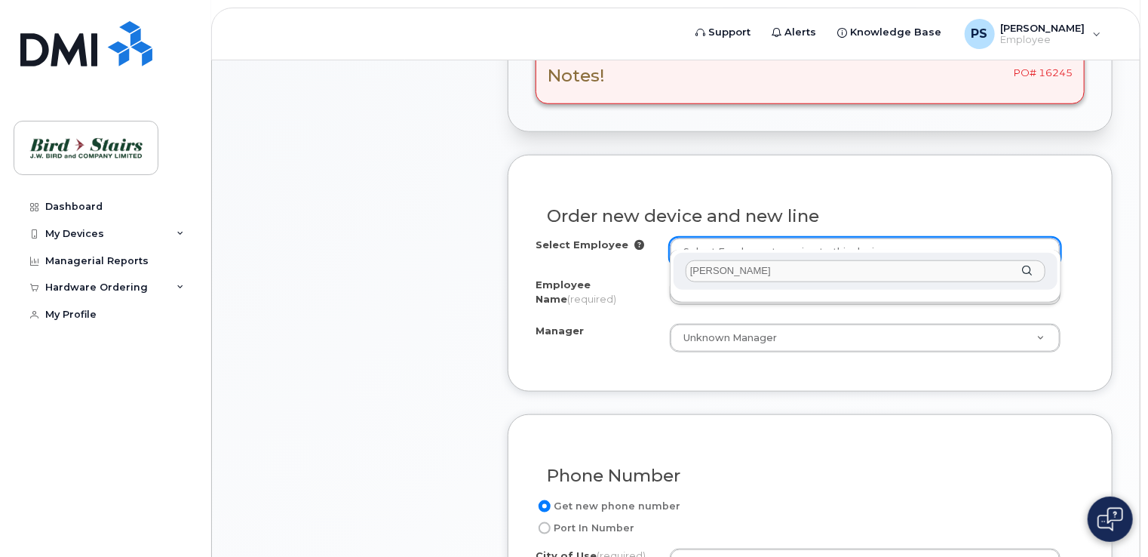
type input "Jordan Scudder"
click at [1028, 272] on div "Jordan Scudder" at bounding box center [866, 271] width 384 height 37
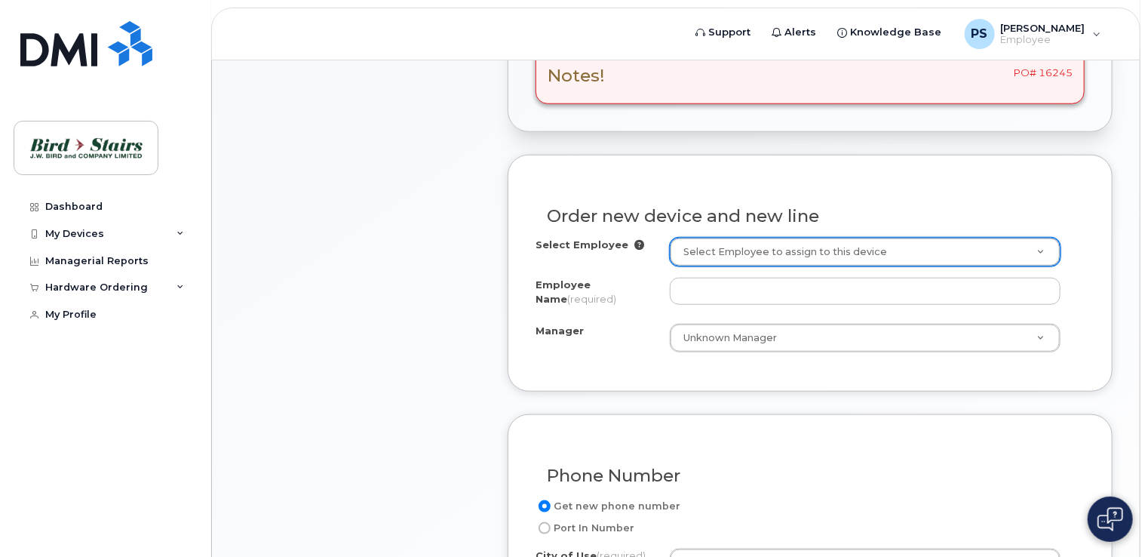
click at [635, 240] on icon at bounding box center [640, 245] width 10 height 10
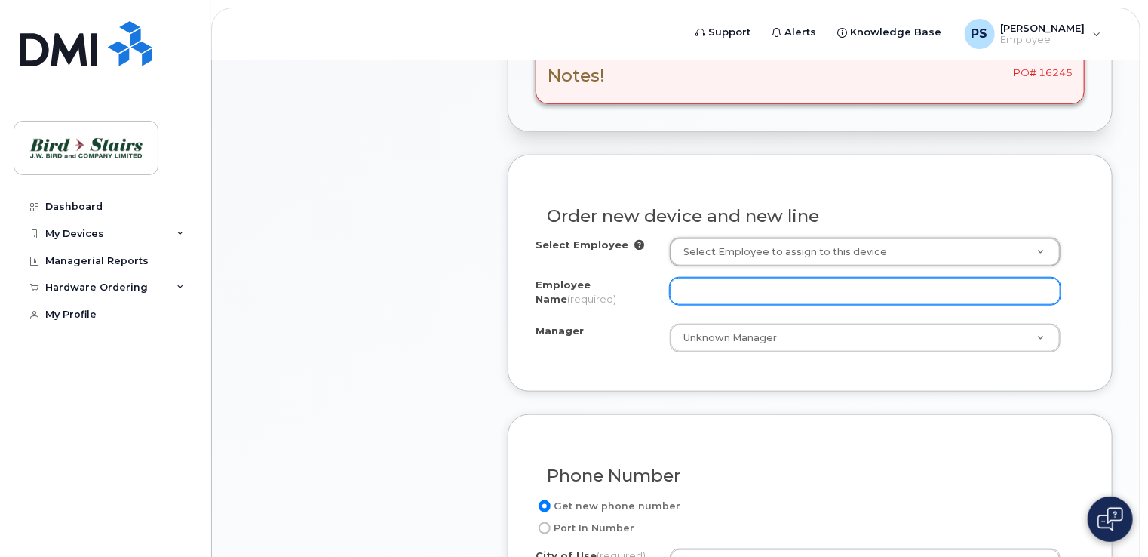
click at [738, 278] on input "Employee Name (required)" at bounding box center [865, 291] width 391 height 27
click at [696, 278] on input "JOrdan Scudder" at bounding box center [865, 291] width 391 height 27
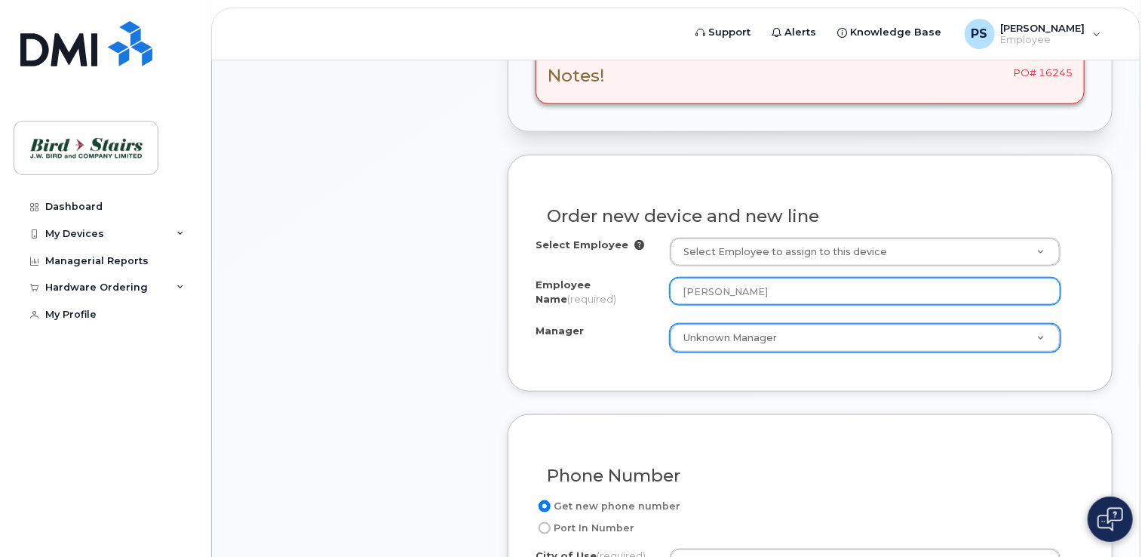
type input "[PERSON_NAME]"
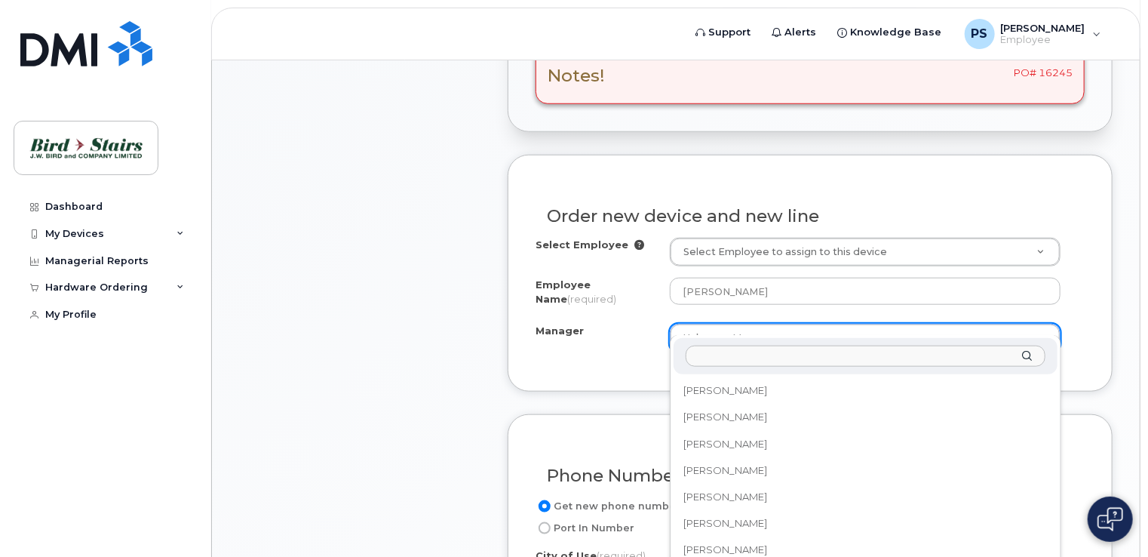
scroll to position [160, 0]
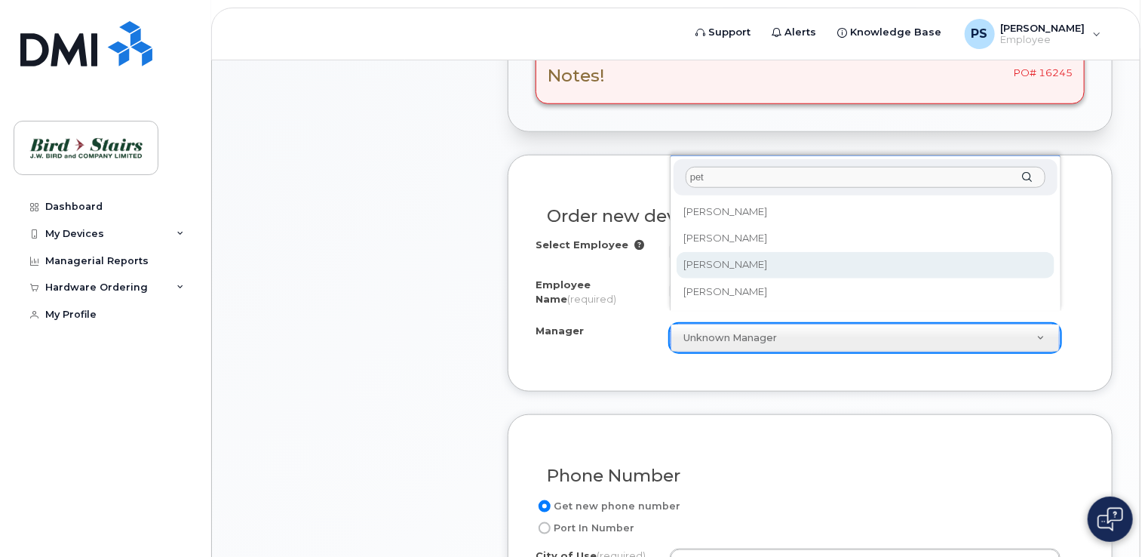
type input "pet"
select select "1536052"
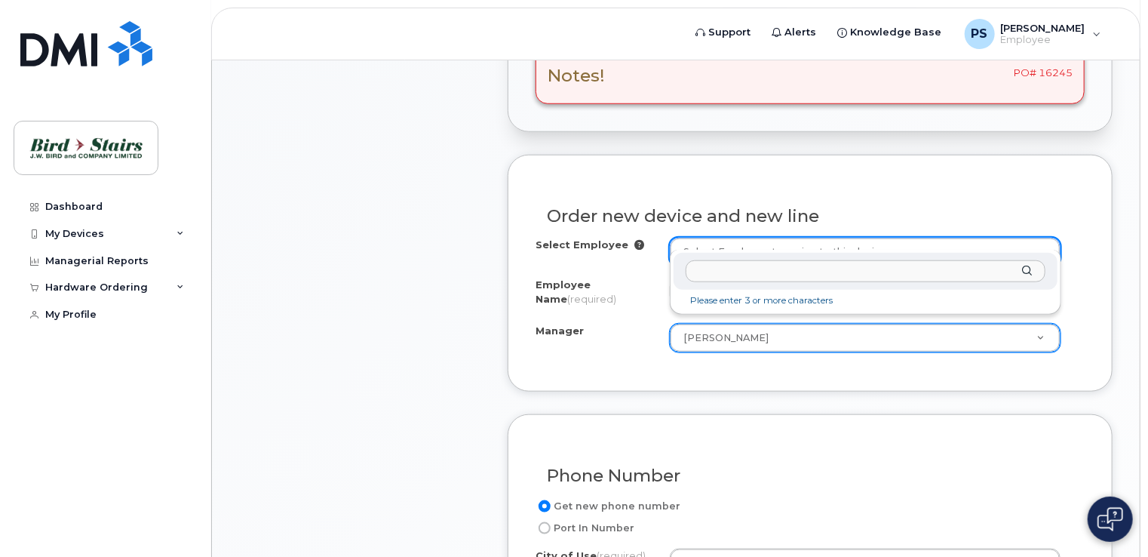
click at [1026, 270] on div at bounding box center [866, 271] width 384 height 37
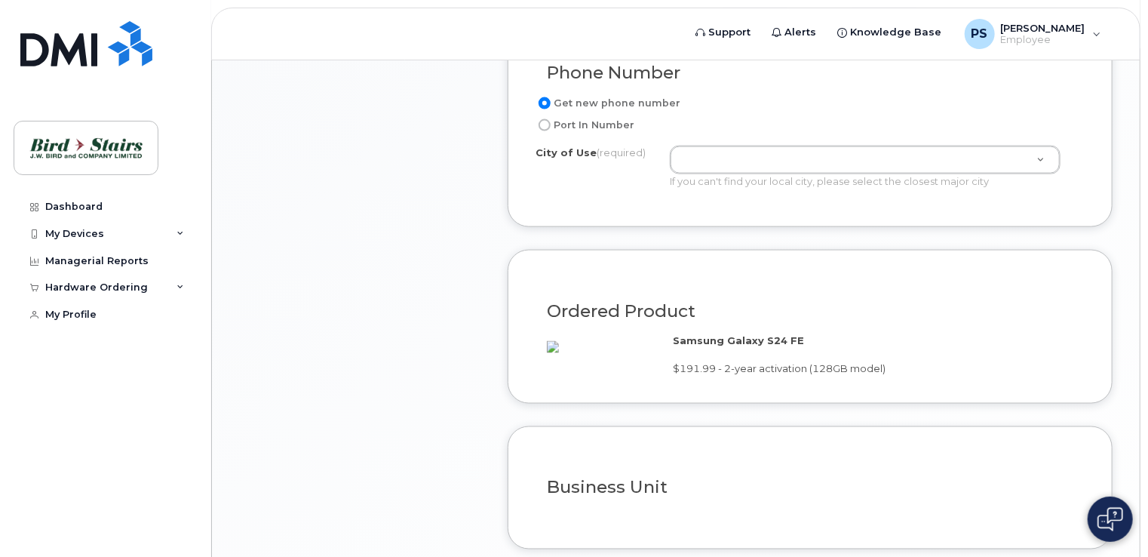
scroll to position [981, 0]
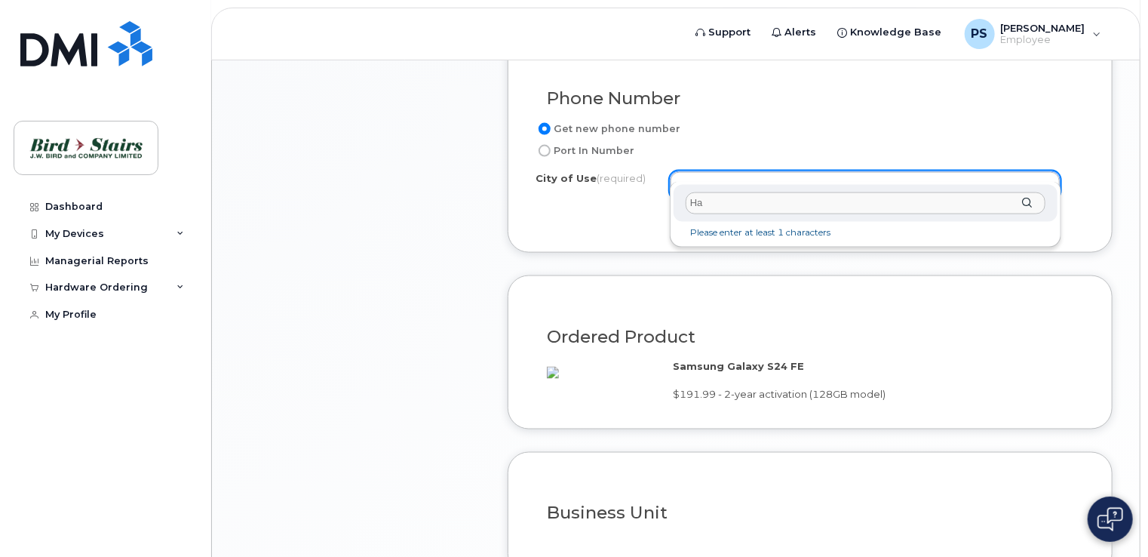
type input "H"
type input "D"
type input "Halifax"
type input "3070"
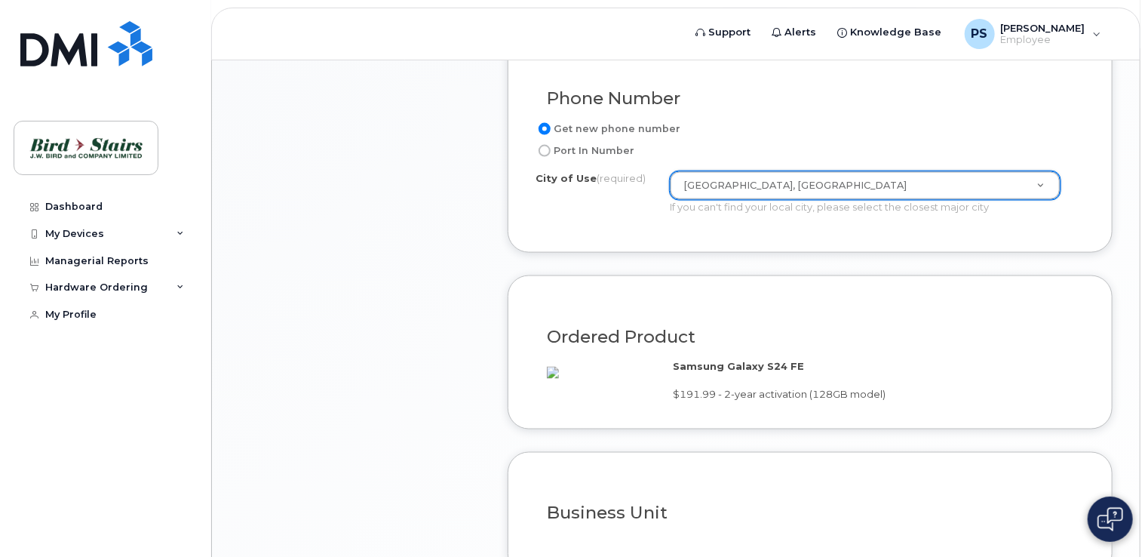
scroll to position [1207, 0]
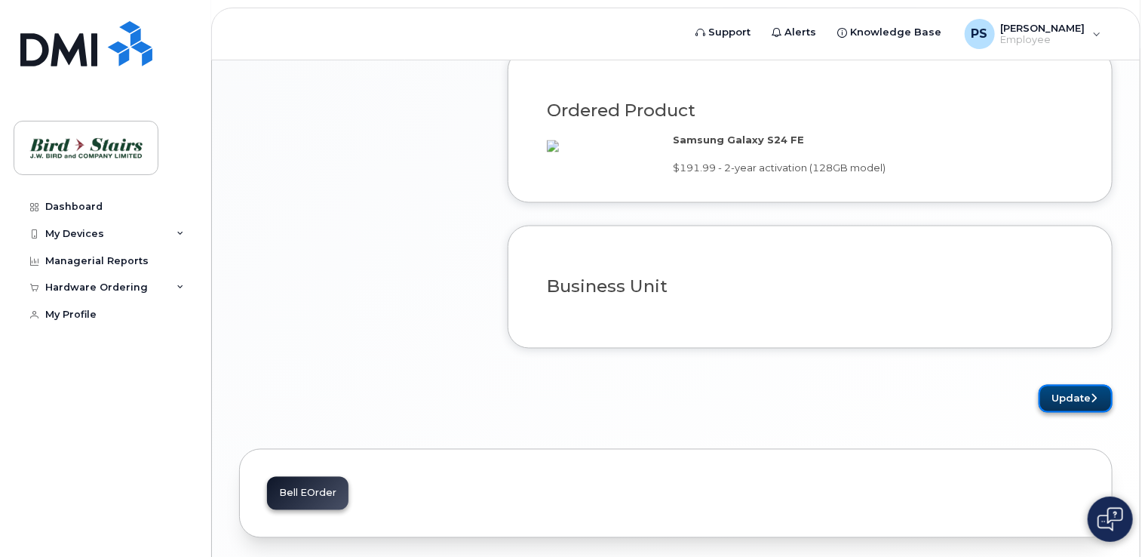
click at [1078, 391] on button "Update" at bounding box center [1076, 399] width 74 height 28
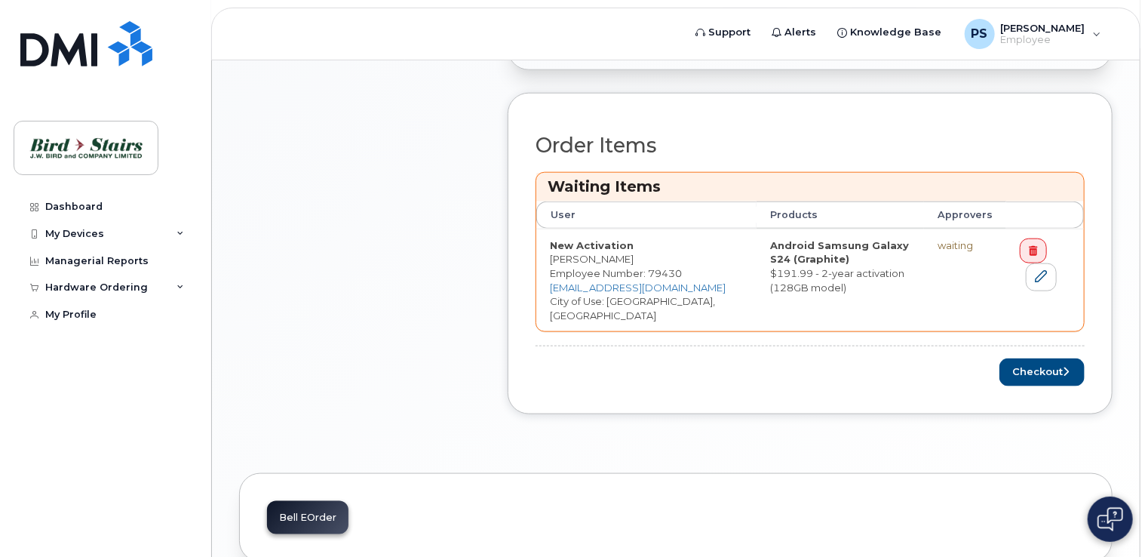
scroll to position [756, 0]
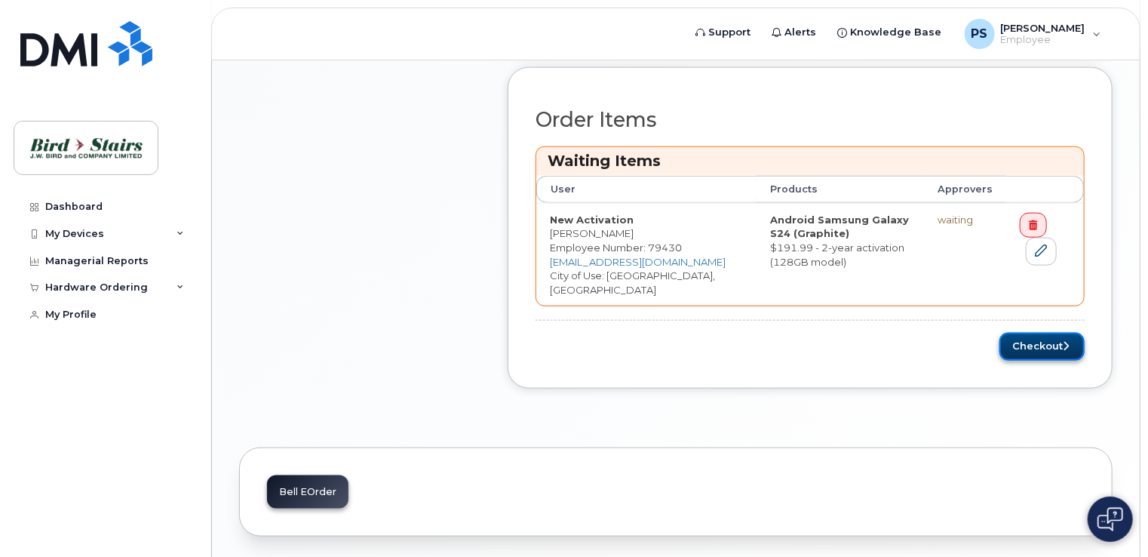
click at [1055, 333] on button "Checkout" at bounding box center [1042, 347] width 85 height 28
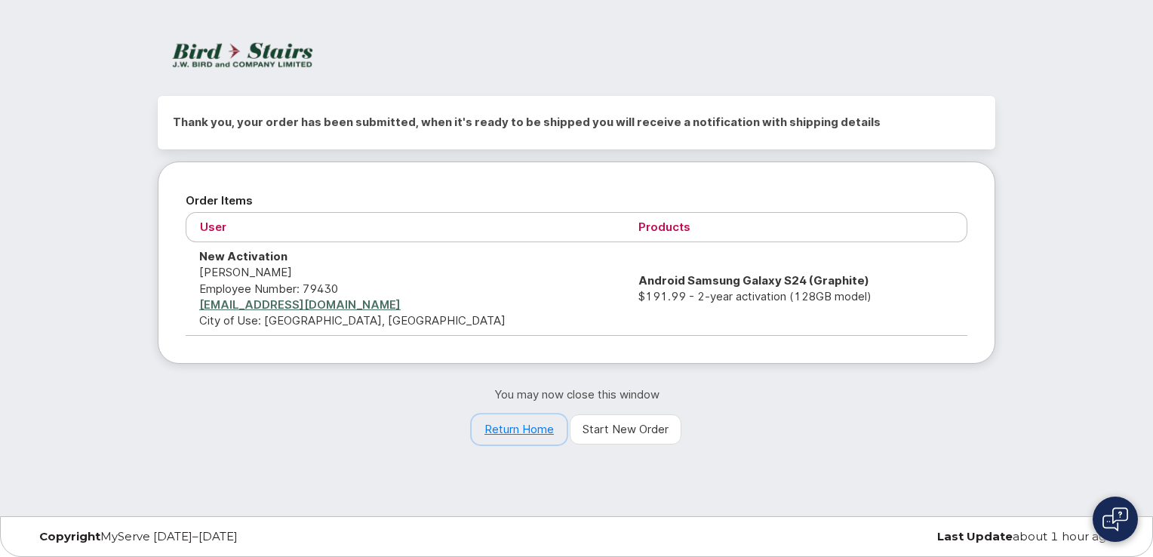
click at [510, 431] on link "Return Home" at bounding box center [519, 429] width 95 height 30
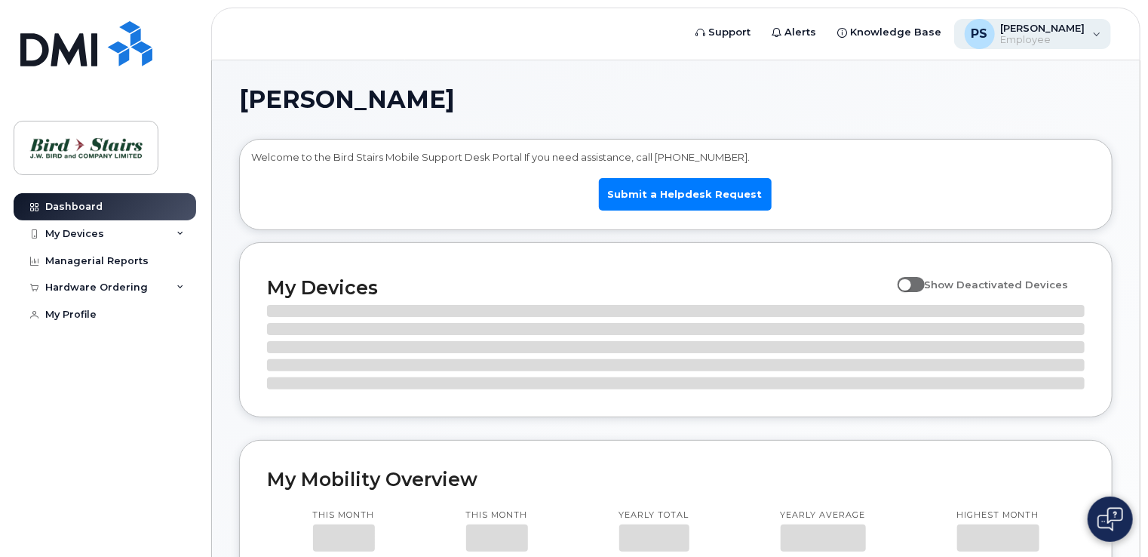
click at [1099, 35] on div "PS [PERSON_NAME] Employee" at bounding box center [1034, 34] width 158 height 30
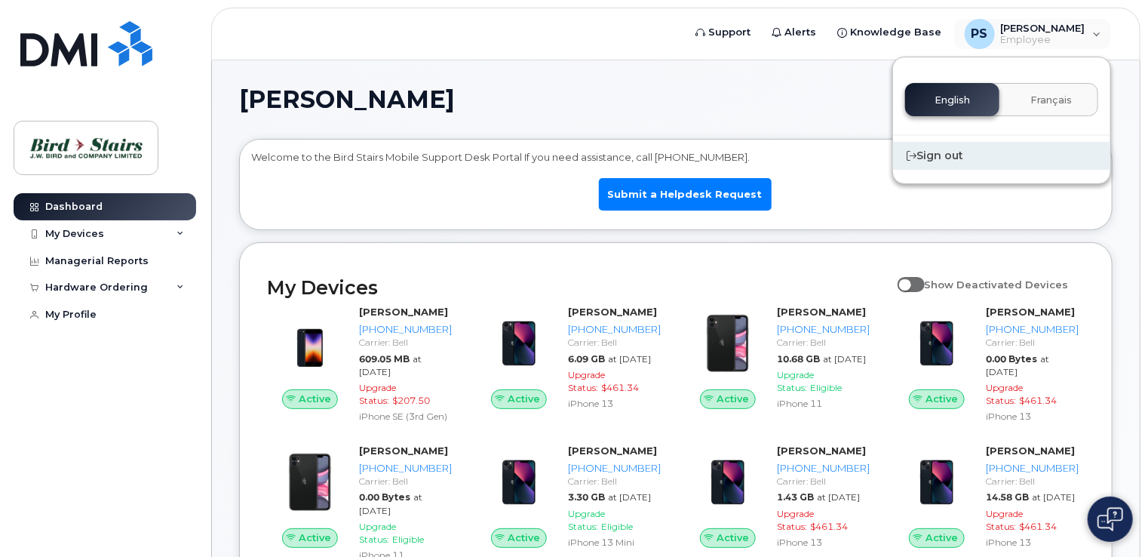
click at [934, 155] on div "Sign out" at bounding box center [1001, 156] width 217 height 28
